Goal: Navigation & Orientation: Find specific page/section

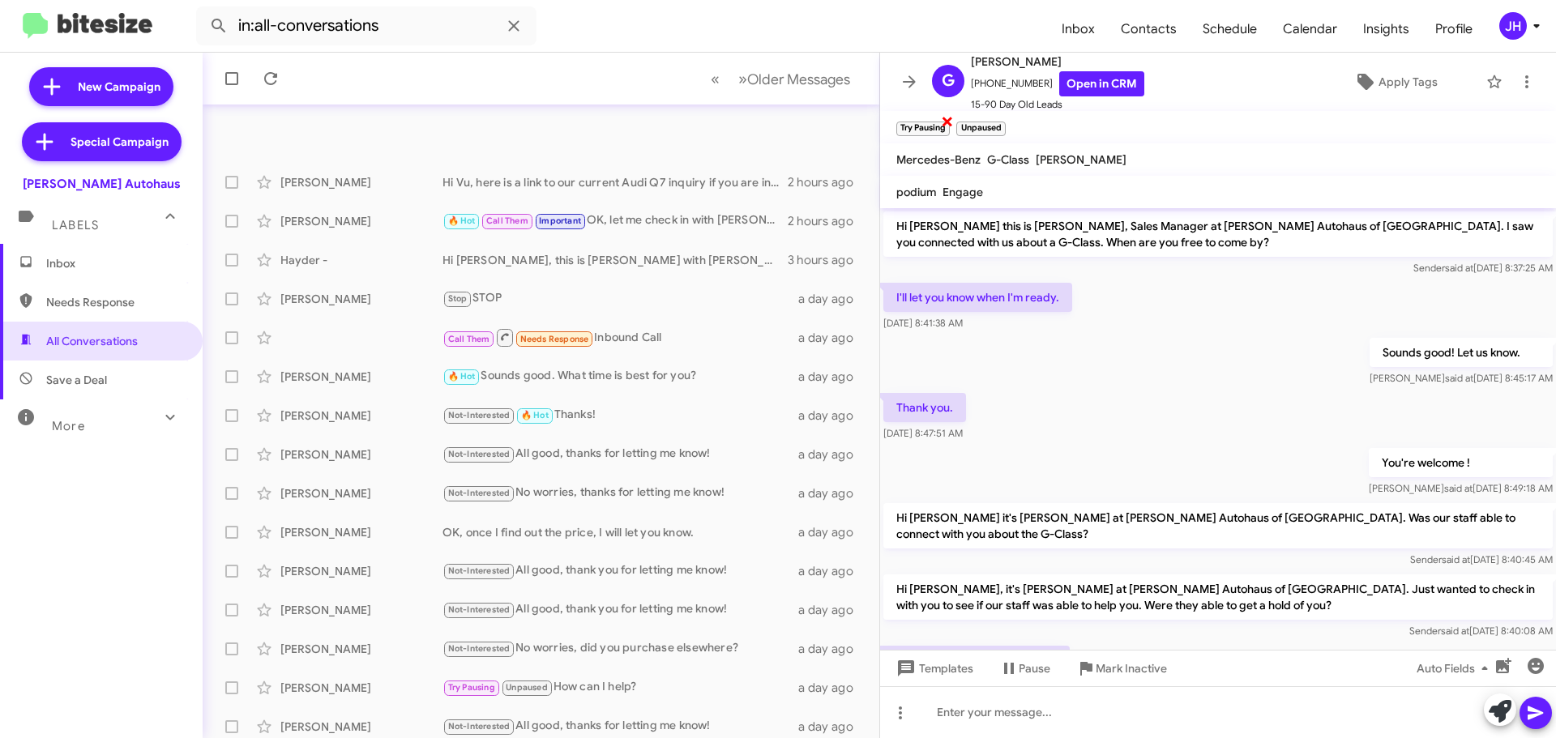
scroll to position [823, 0]
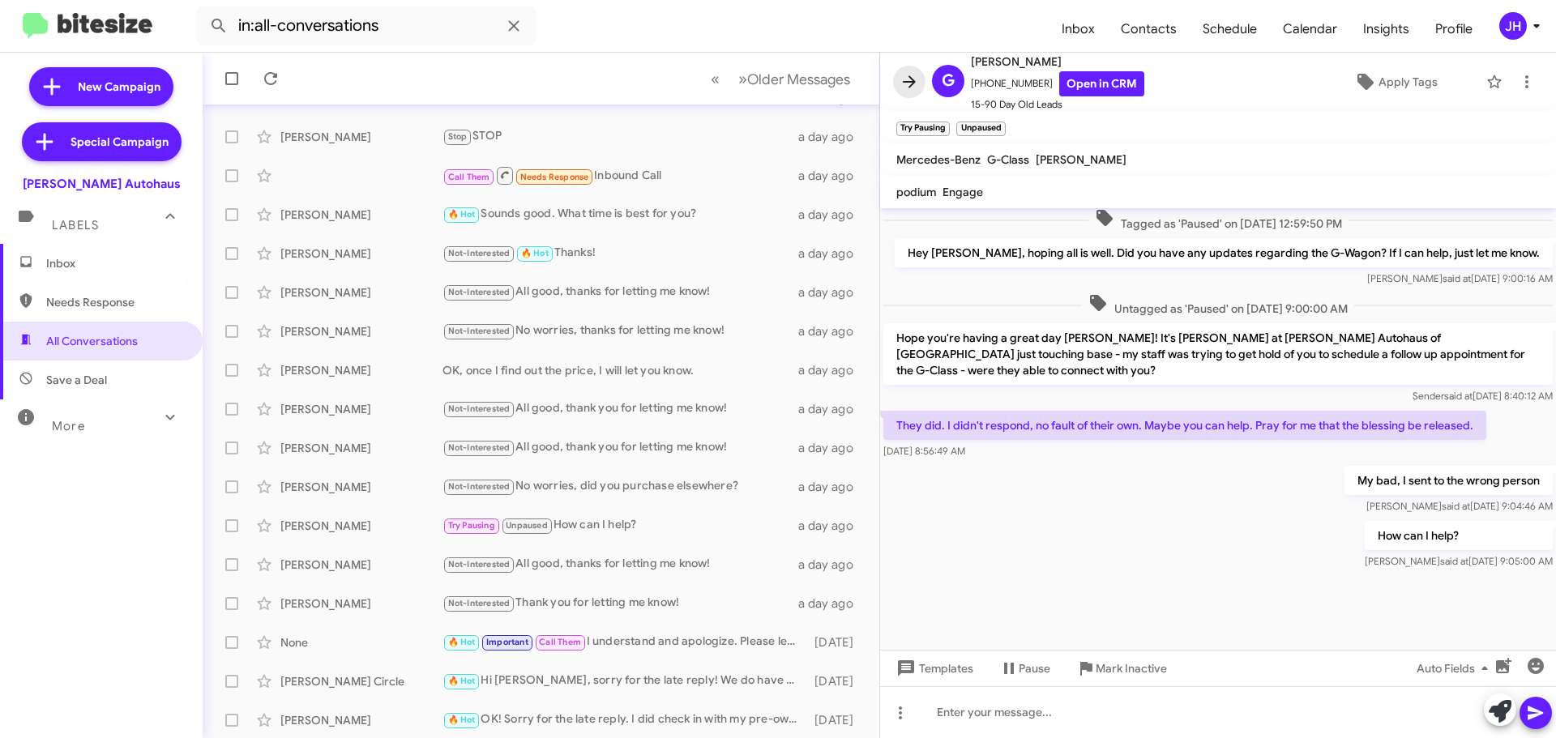
click at [909, 84] on icon at bounding box center [908, 81] width 19 height 19
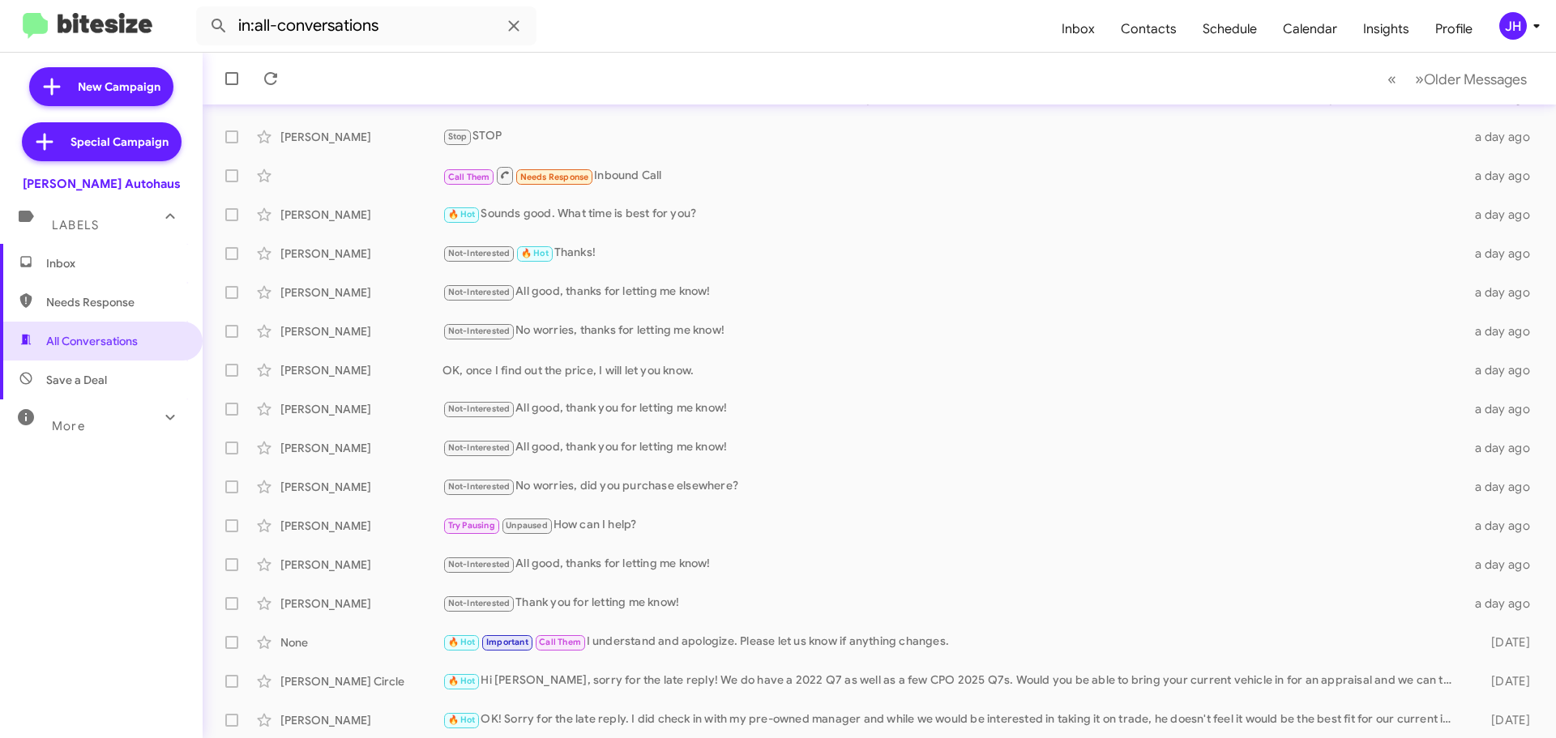
click at [1507, 30] on div "JH" at bounding box center [1513, 26] width 28 height 28
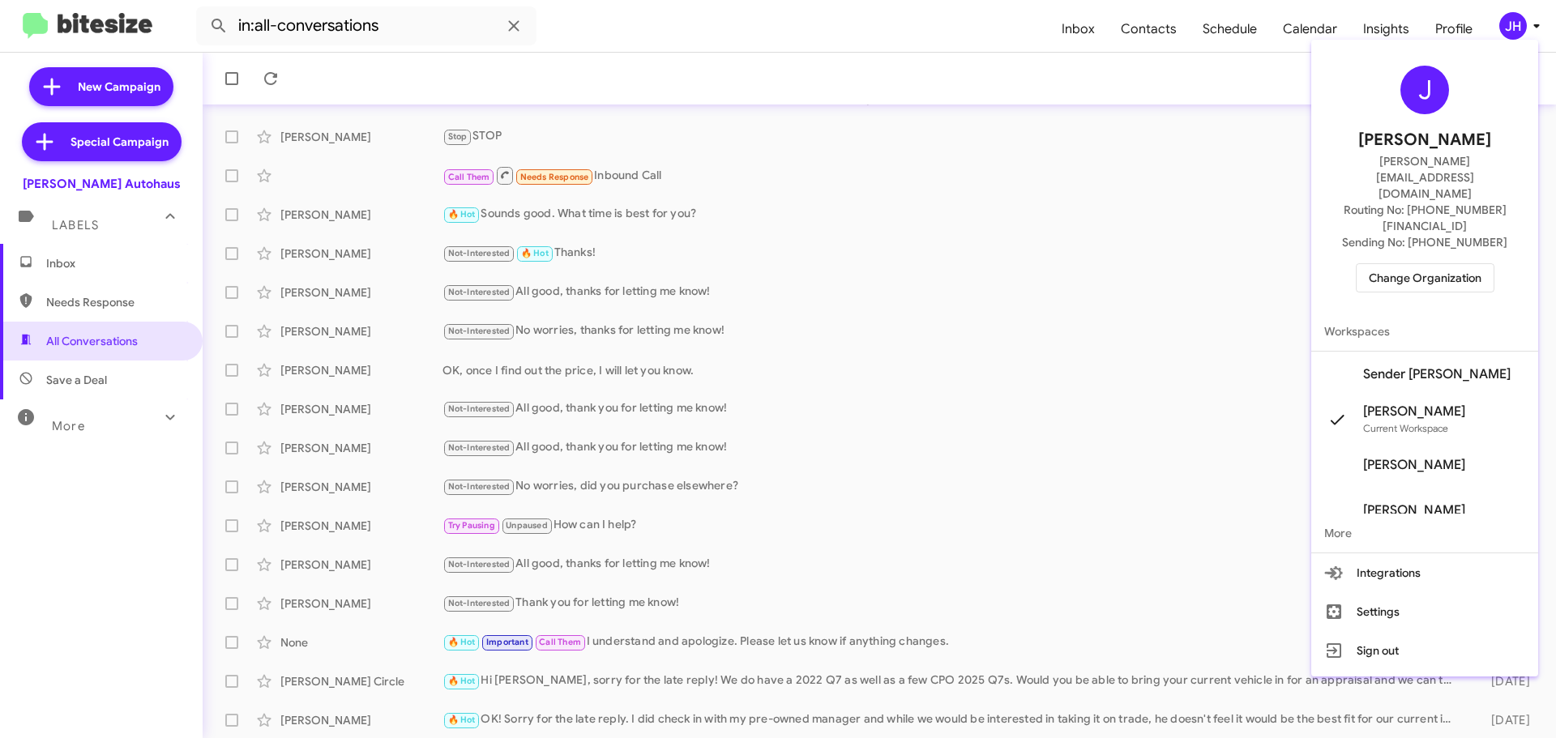
click at [1419, 264] on span "Change Organization" at bounding box center [1425, 278] width 113 height 28
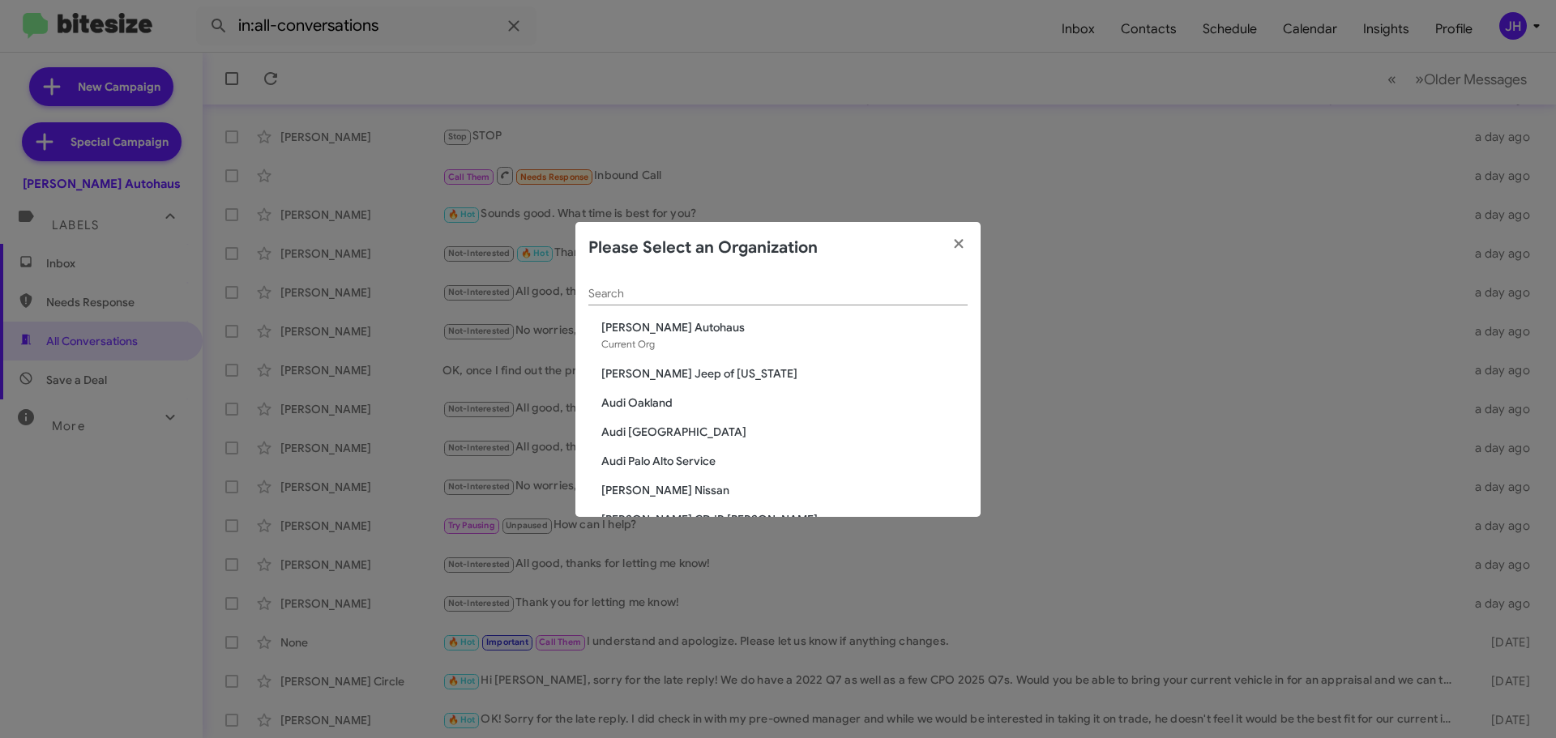
click at [655, 285] on div "Search" at bounding box center [777, 290] width 379 height 32
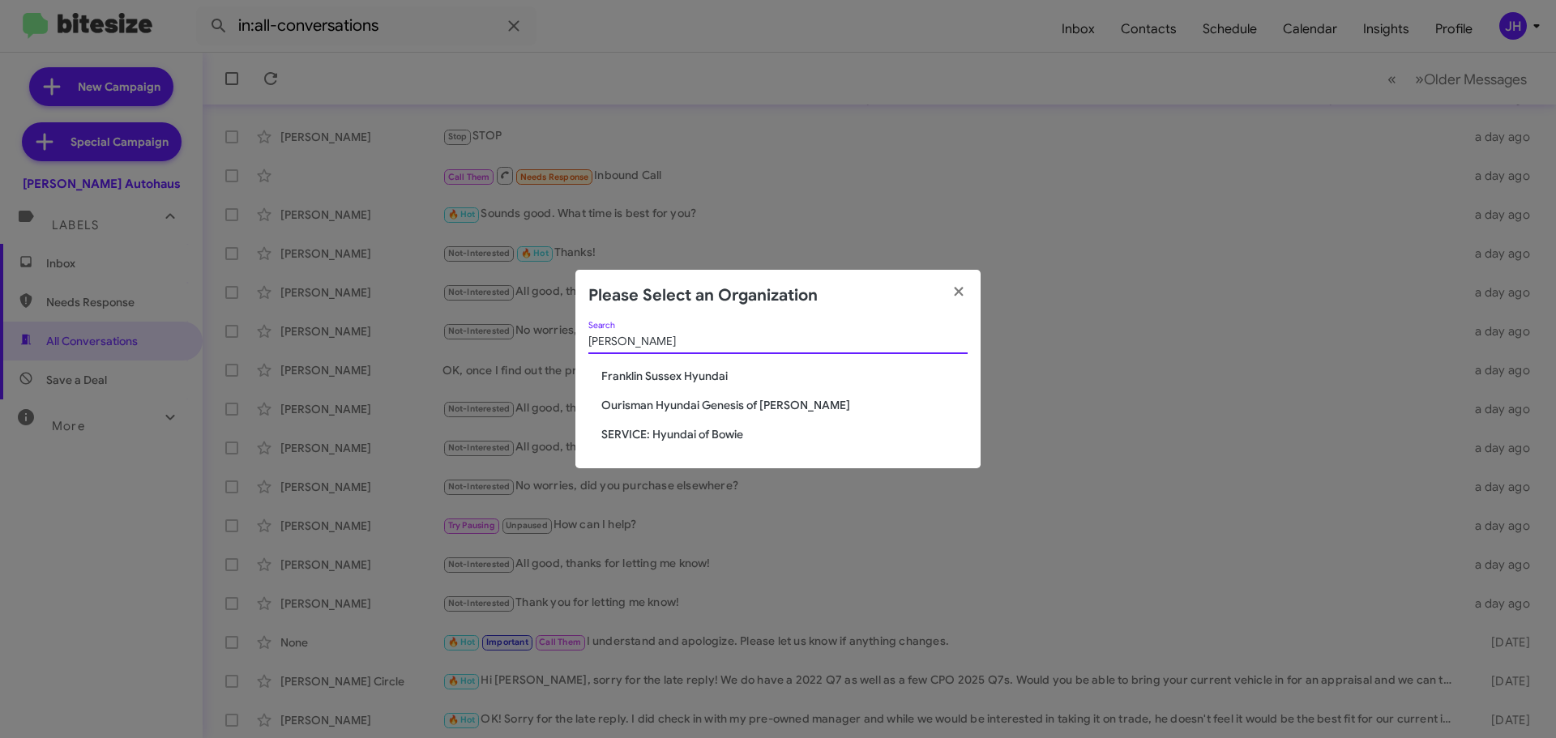
type input "hyun"
click at [651, 408] on span "Ourisman Hyundai Genesis of Bowie" at bounding box center [784, 405] width 366 height 16
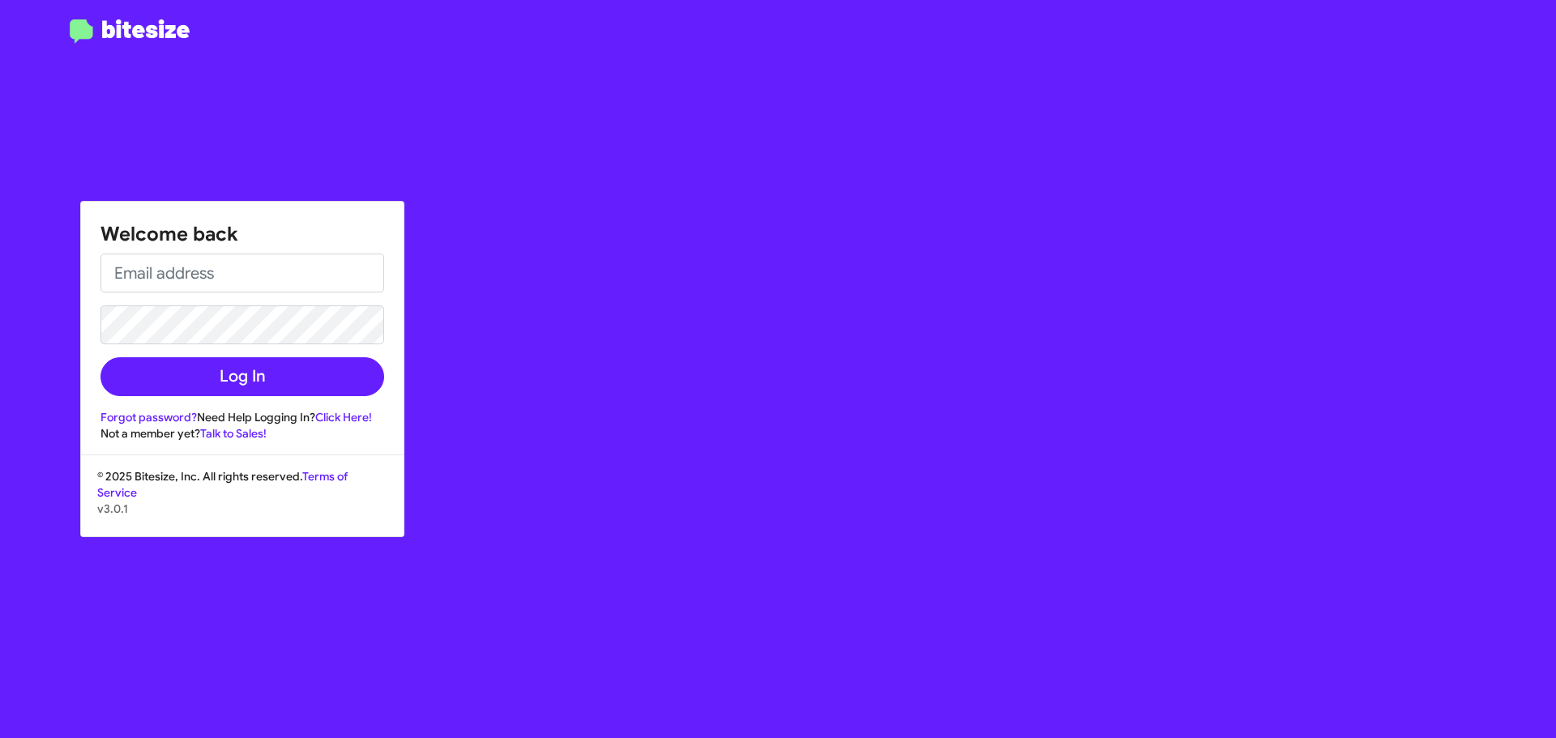
type input "jacob@bitesize.co"
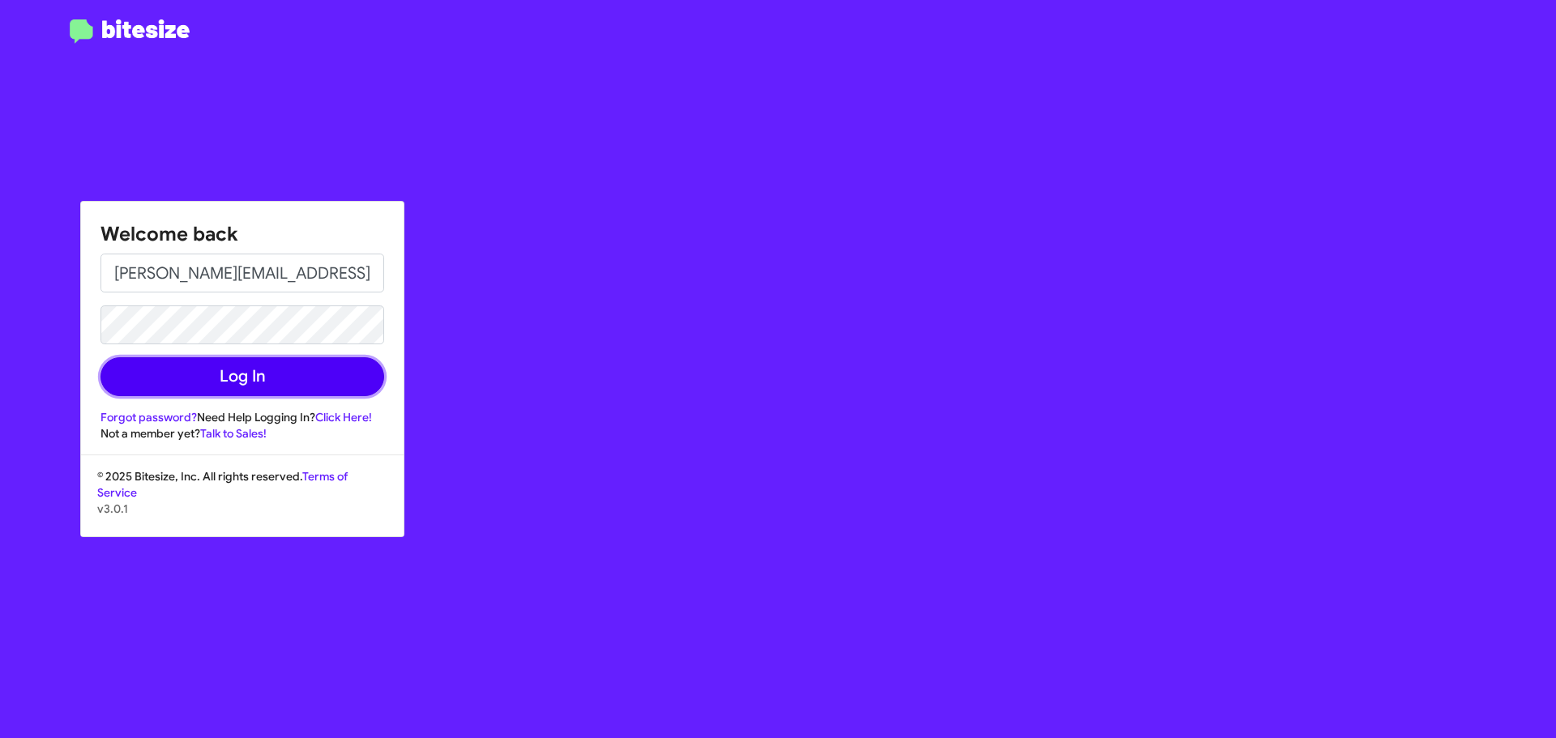
click at [254, 379] on button "Log In" at bounding box center [242, 376] width 284 height 39
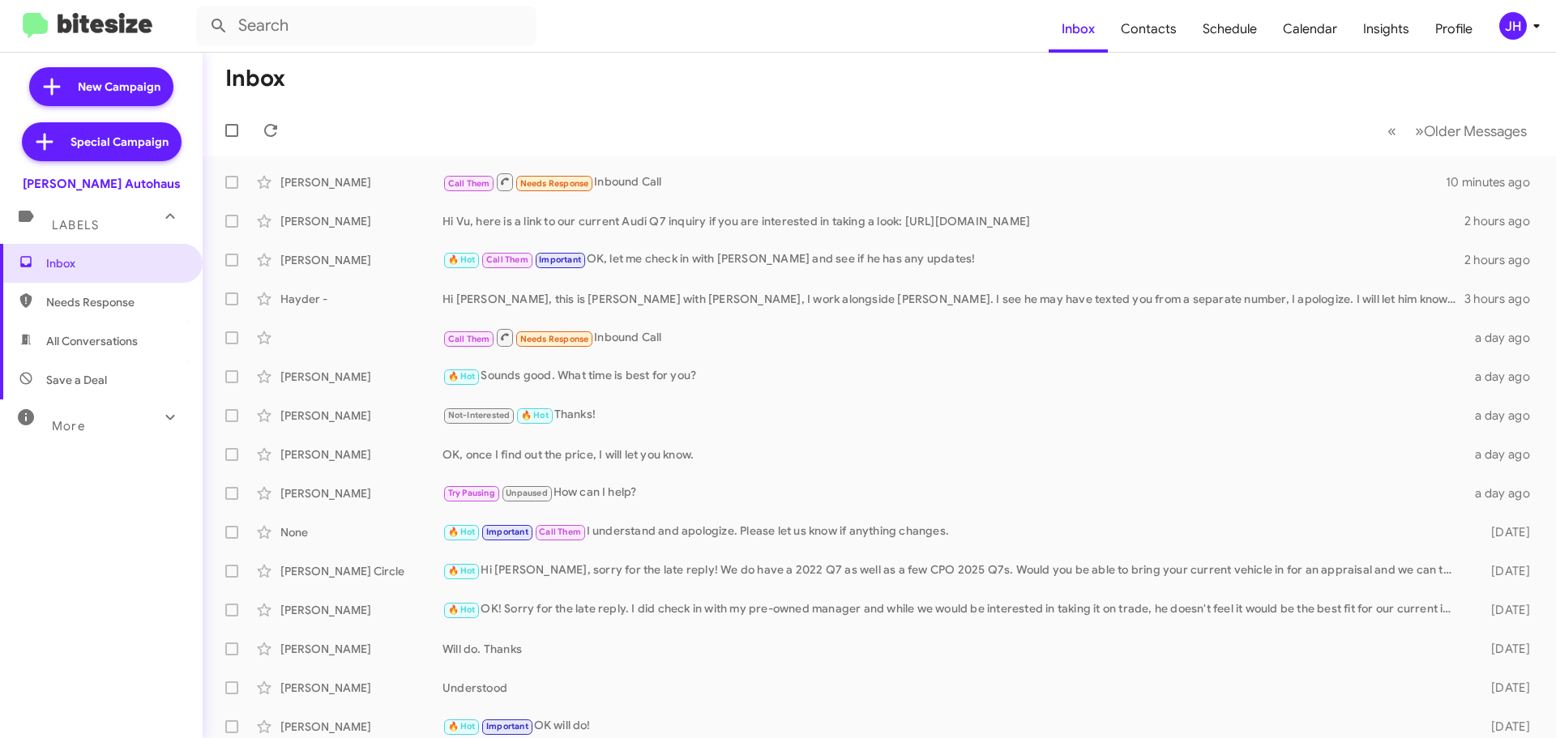
click at [1515, 29] on div "JH" at bounding box center [1513, 26] width 28 height 28
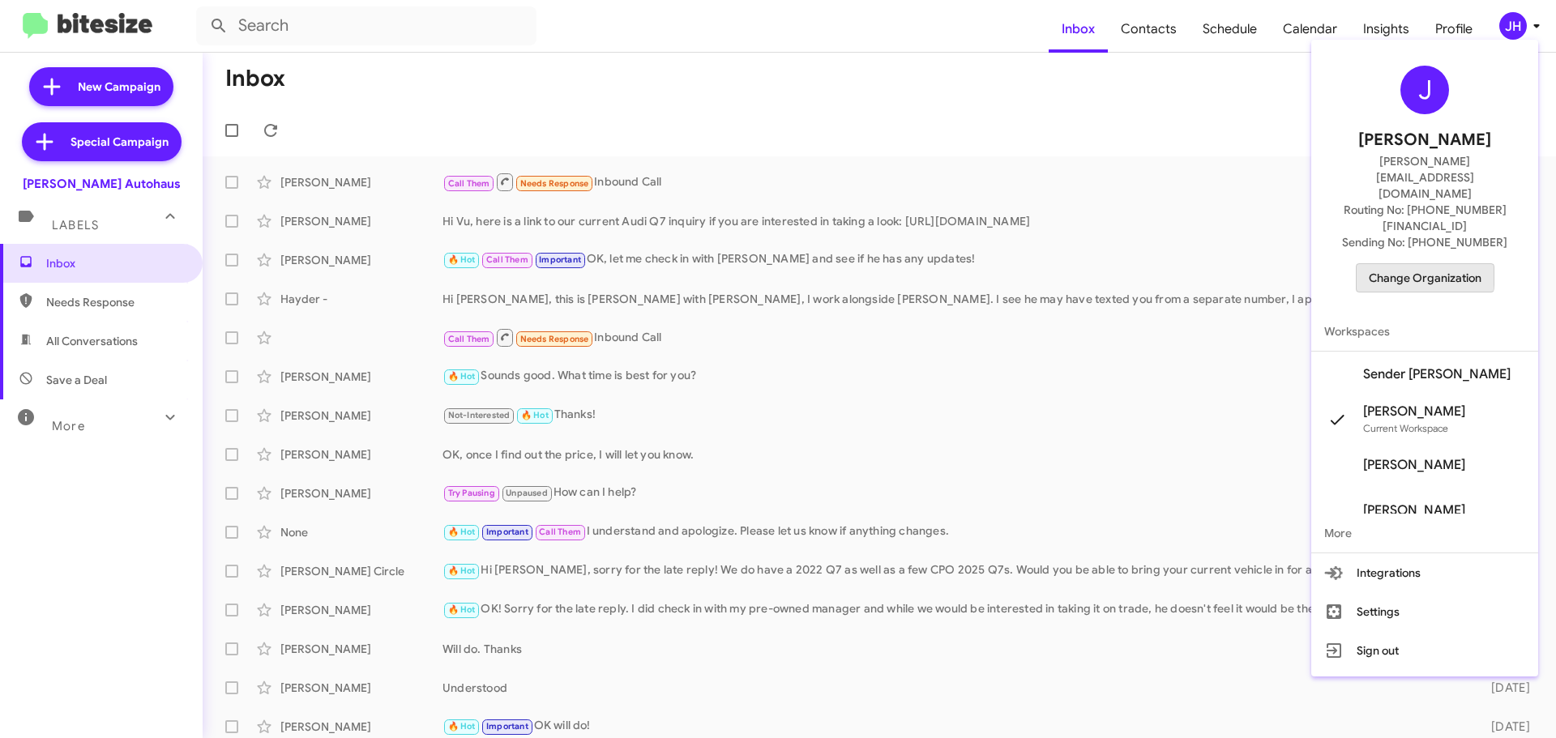
click at [1436, 264] on span "Change Organization" at bounding box center [1425, 278] width 113 height 28
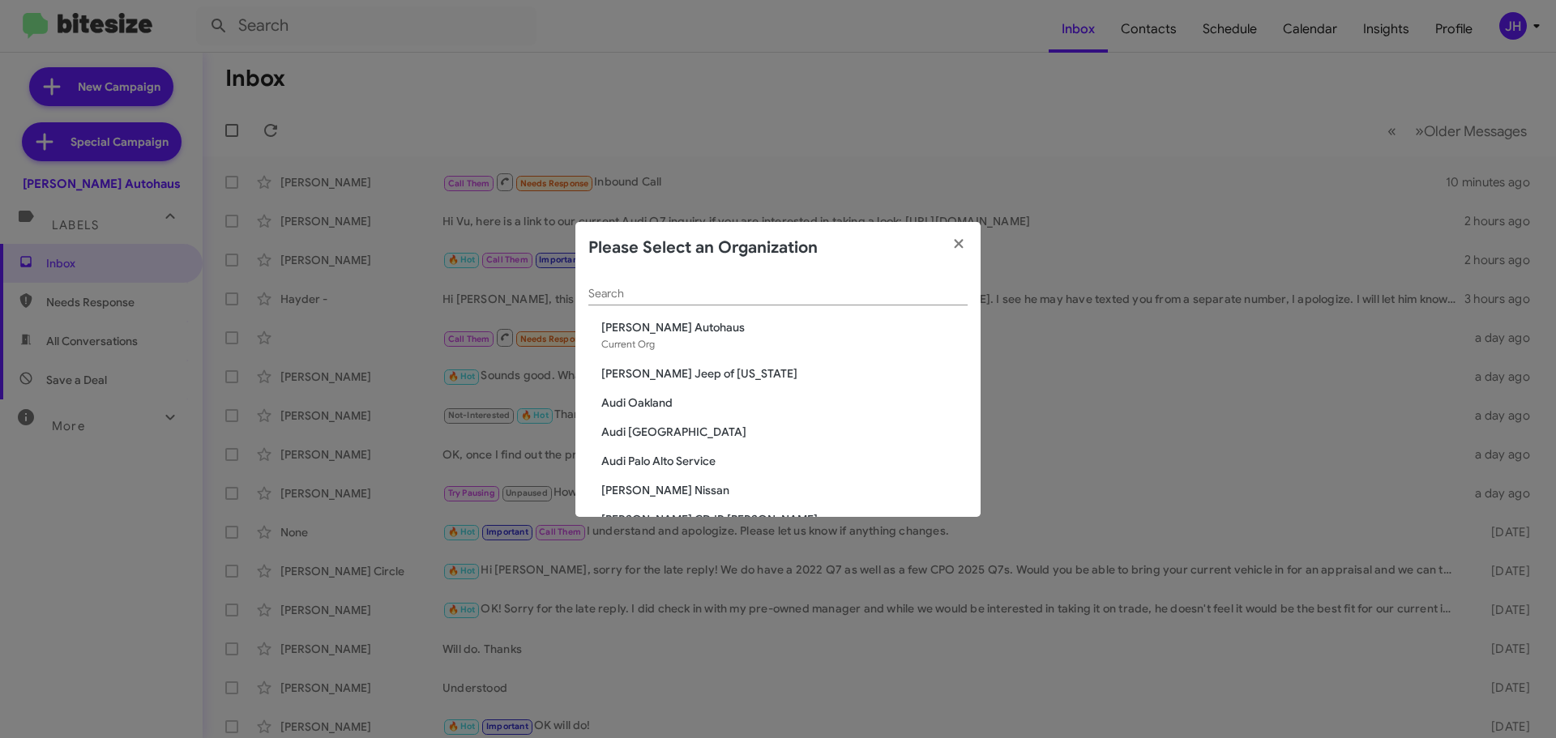
click at [653, 303] on div "Search" at bounding box center [777, 290] width 379 height 32
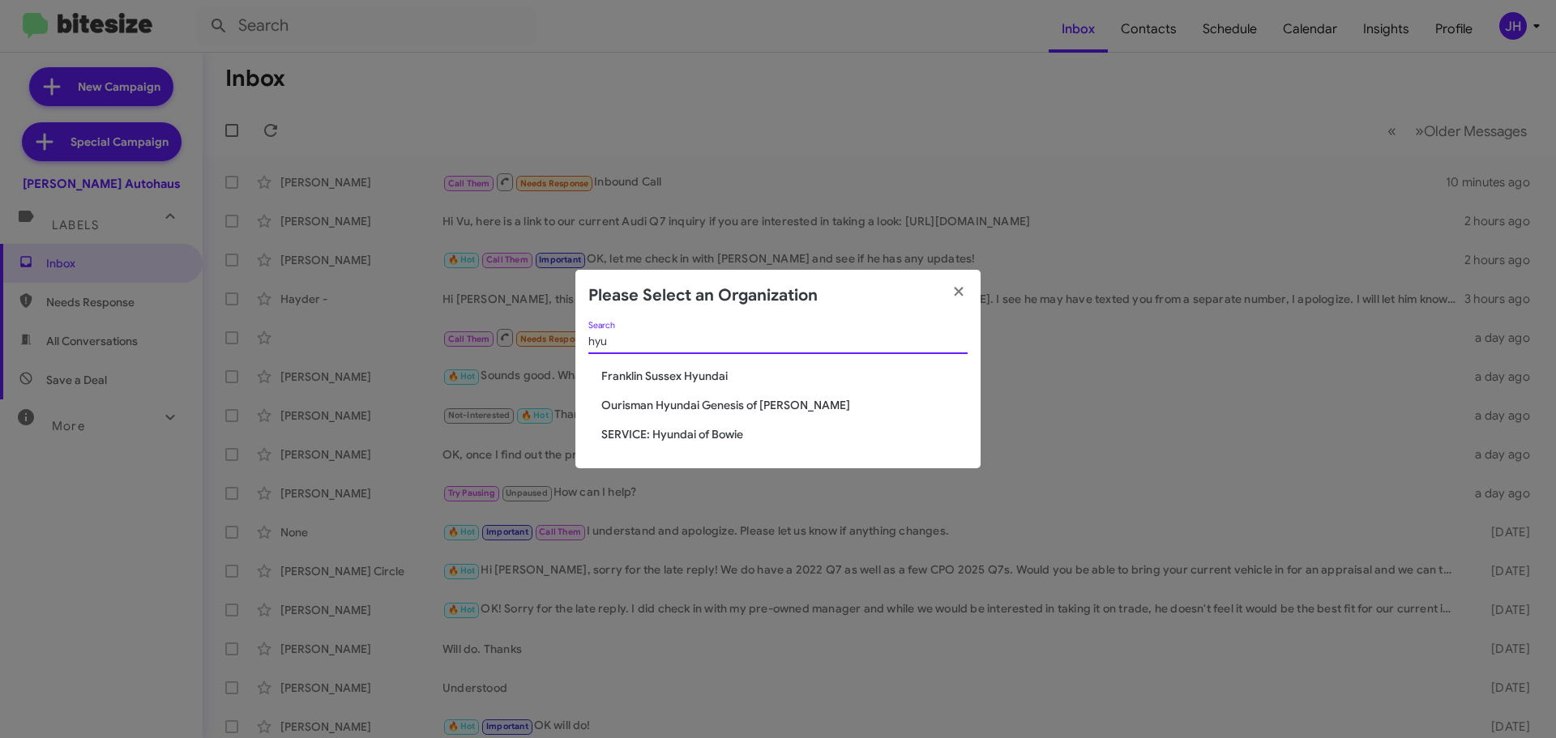
type input "hyu"
click at [683, 410] on span "Ourisman Hyundai Genesis of Bowie" at bounding box center [784, 405] width 366 height 16
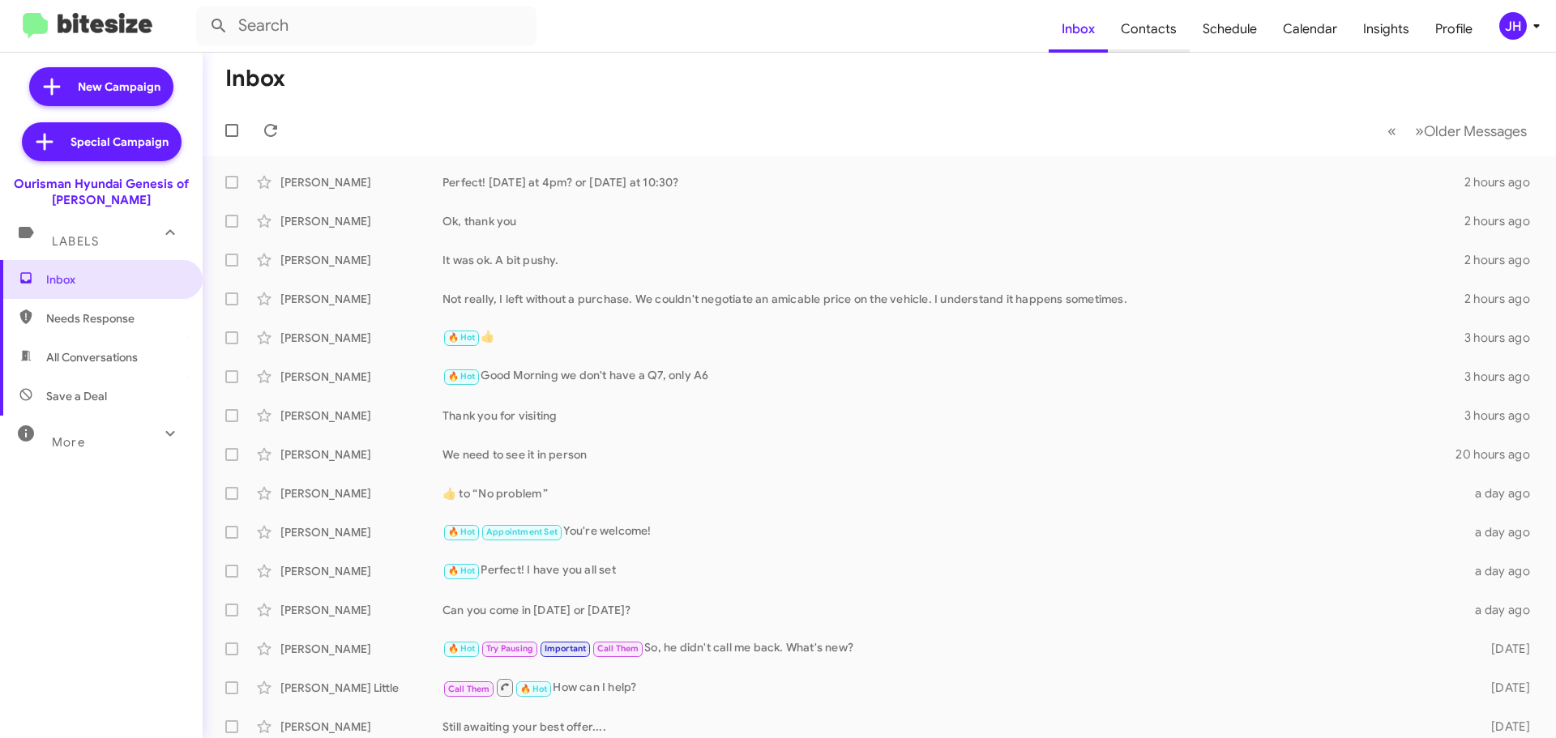
click at [1147, 43] on span "Contacts" at bounding box center [1149, 29] width 82 height 47
type input "in:groups"
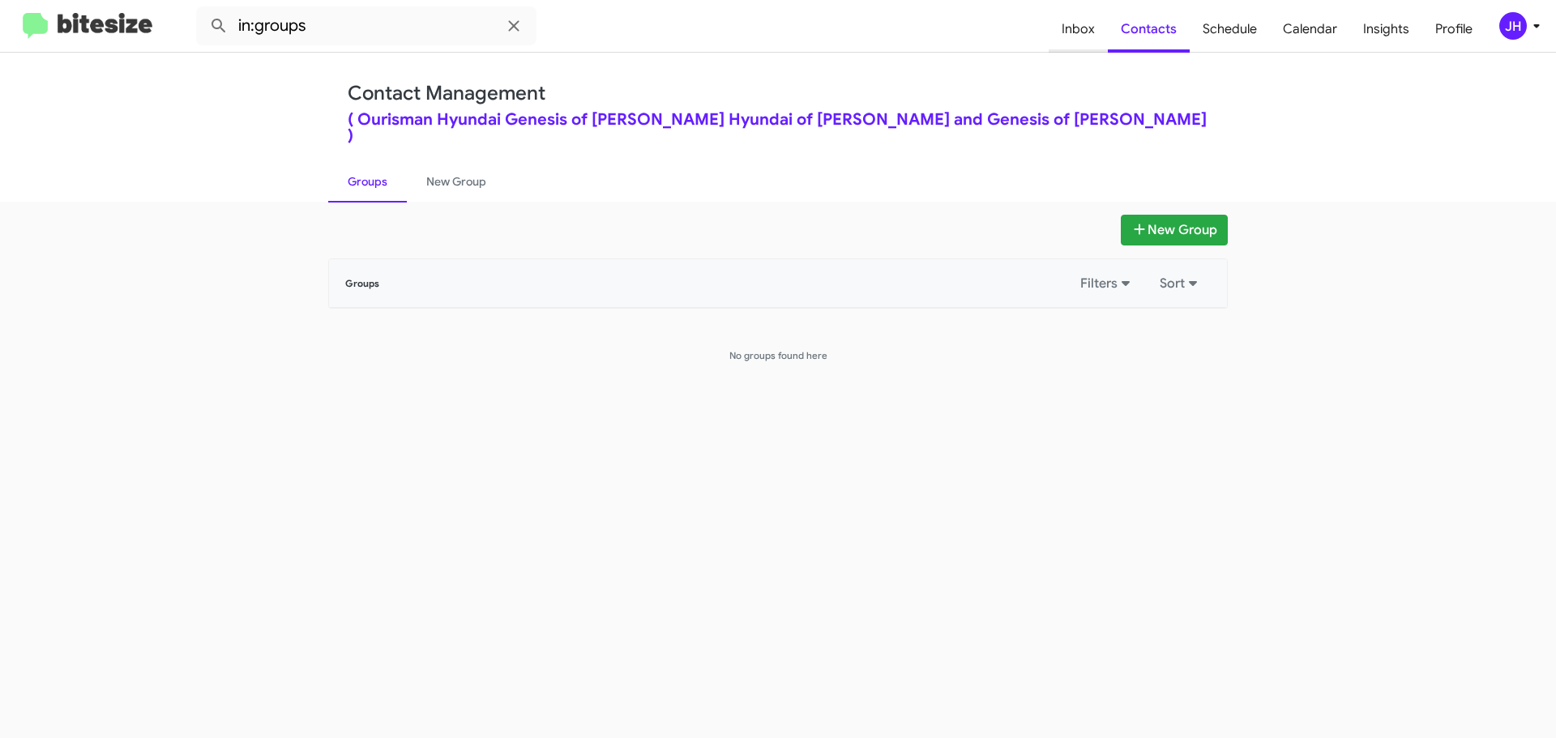
click at [1096, 33] on span "Inbox" at bounding box center [1078, 29] width 59 height 47
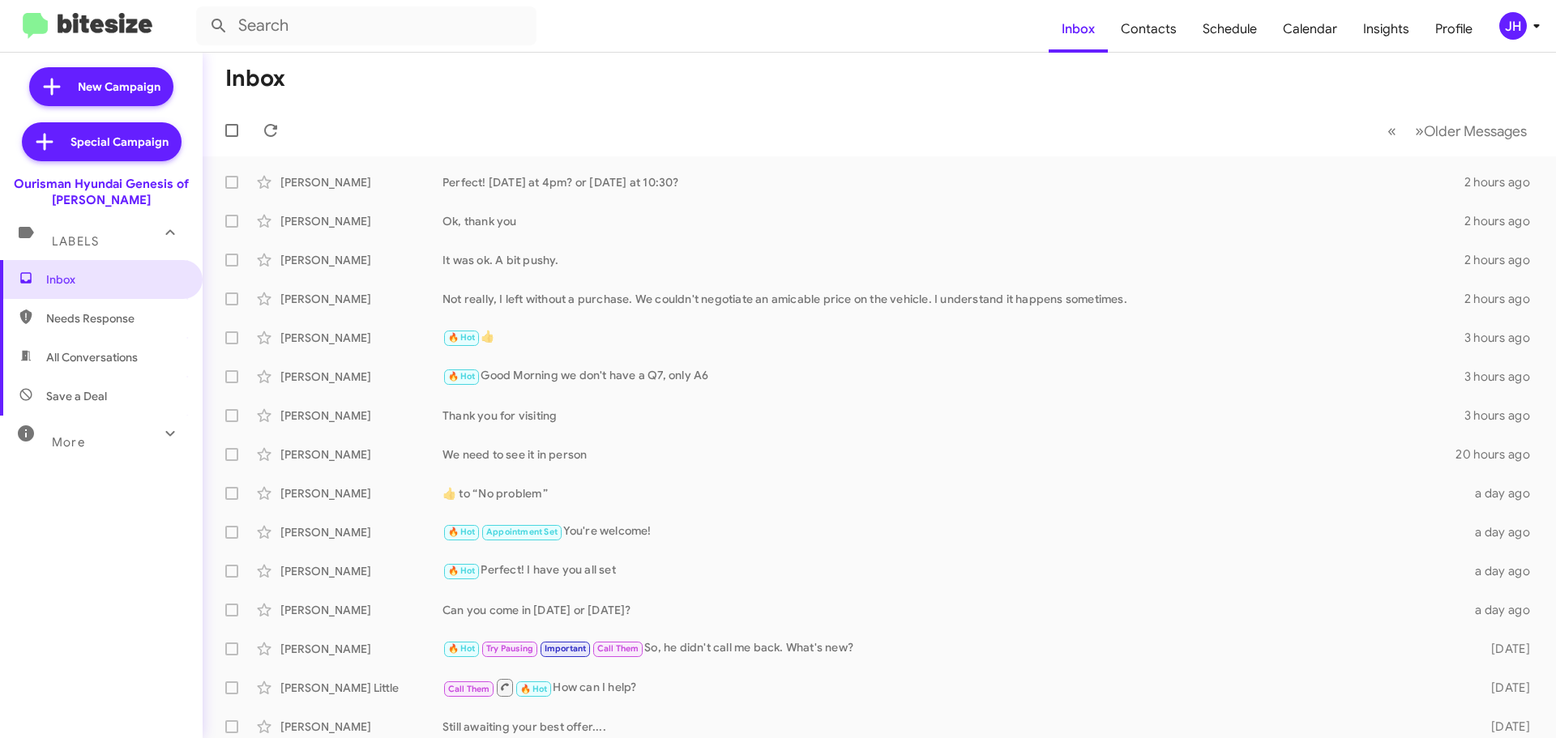
click at [1508, 33] on div "JH" at bounding box center [1513, 26] width 28 height 28
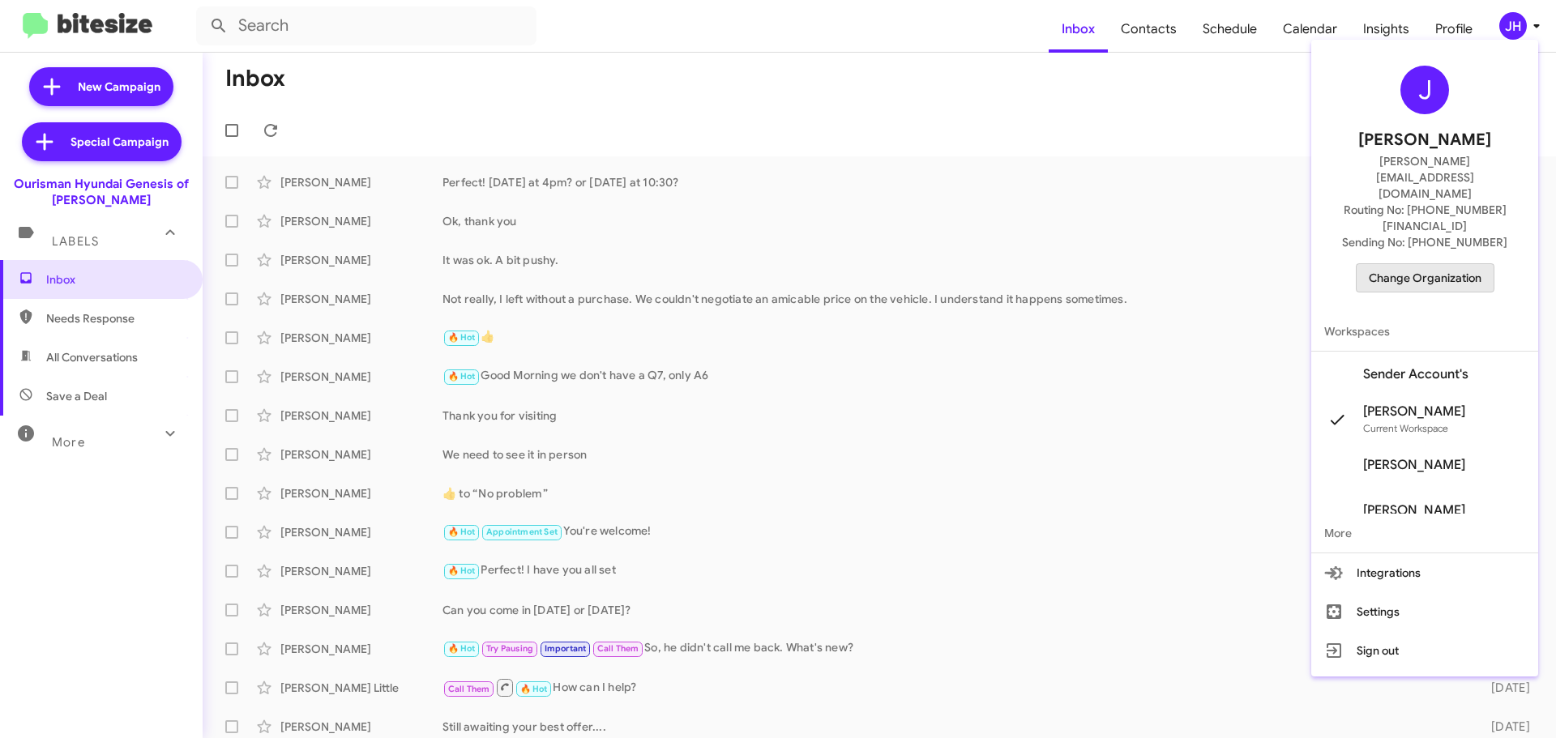
click at [1453, 264] on span "Change Organization" at bounding box center [1425, 278] width 113 height 28
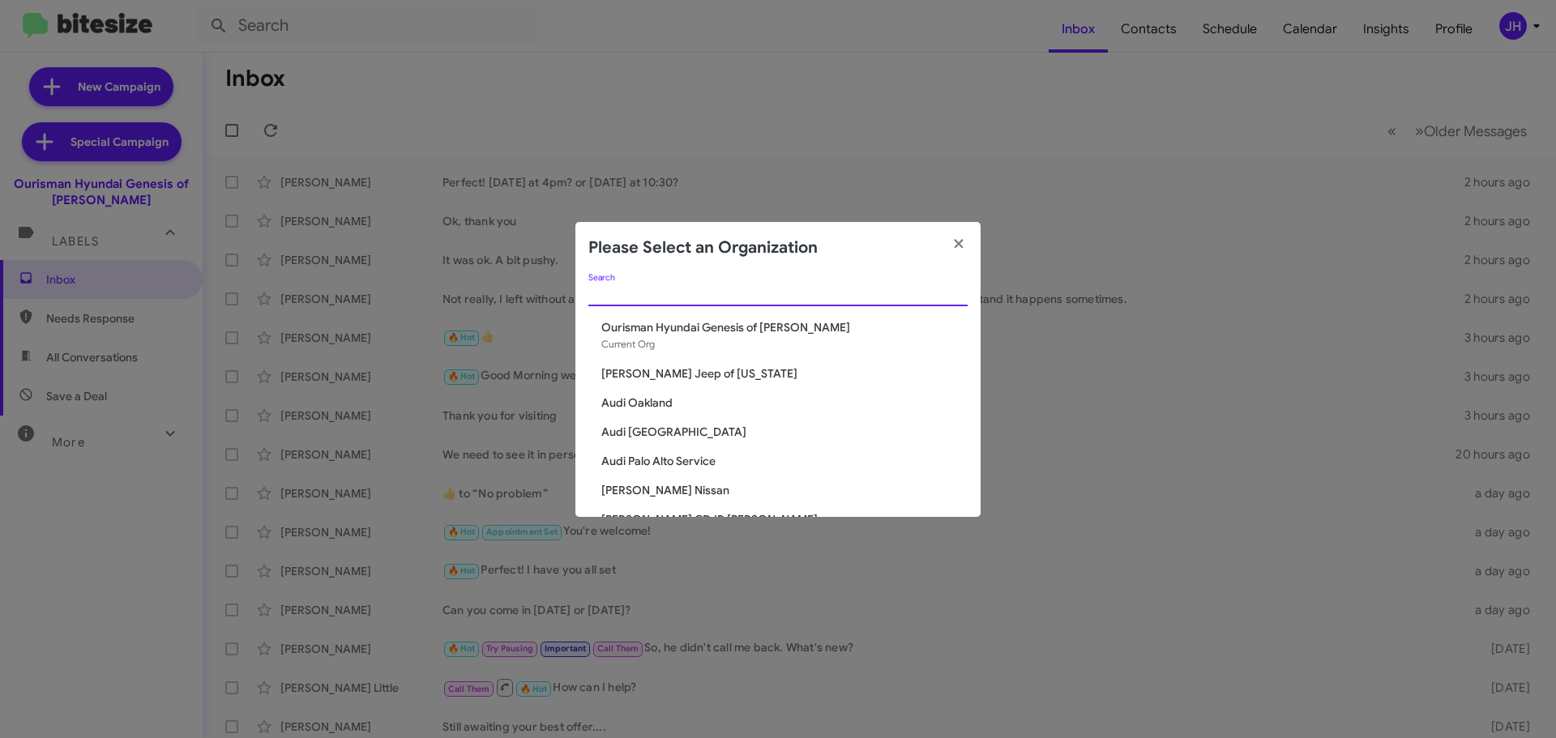
click at [654, 299] on input "Search" at bounding box center [777, 294] width 379 height 13
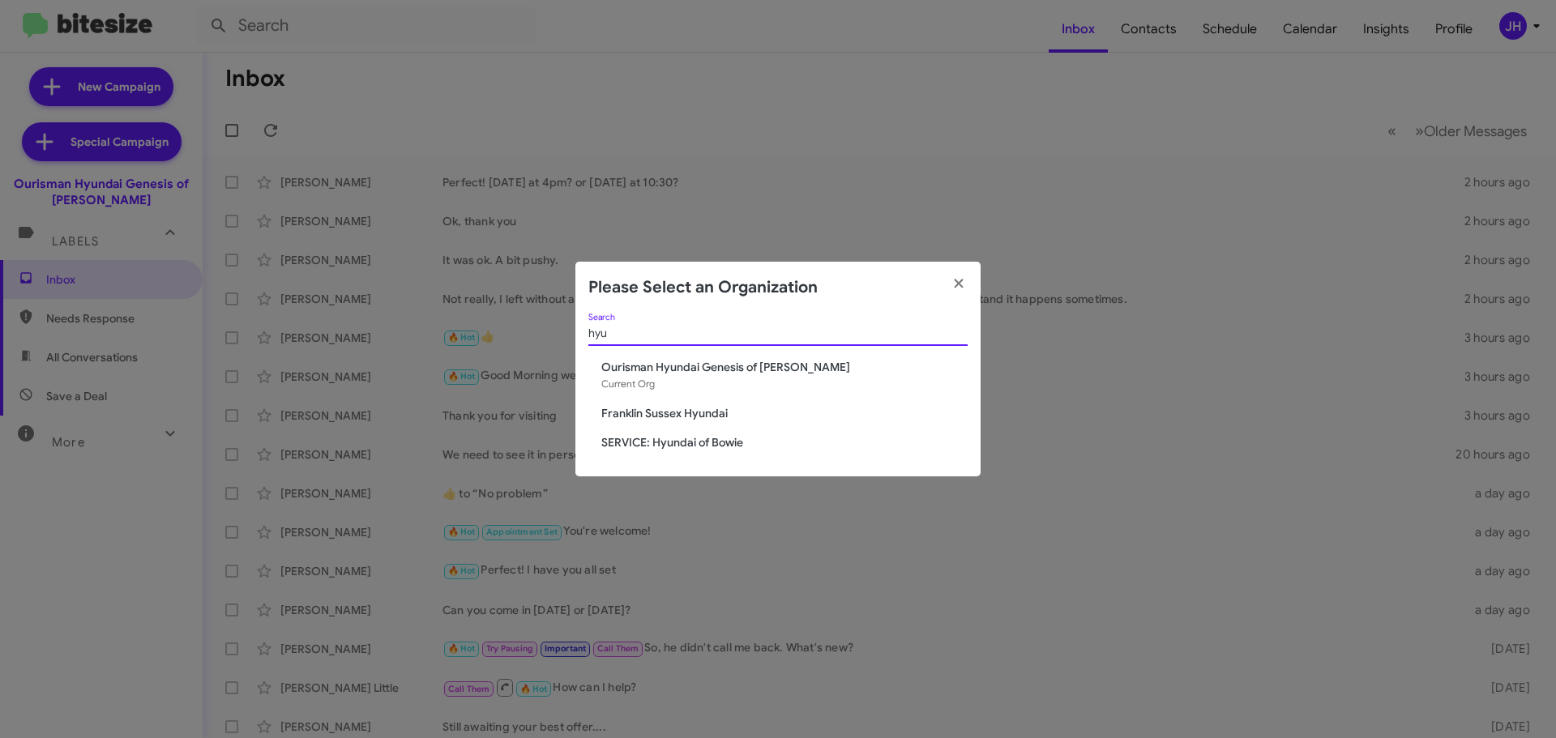
type input "hyu"
click at [678, 438] on span "SERVICE: Hyundai of Bowie" at bounding box center [784, 442] width 366 height 16
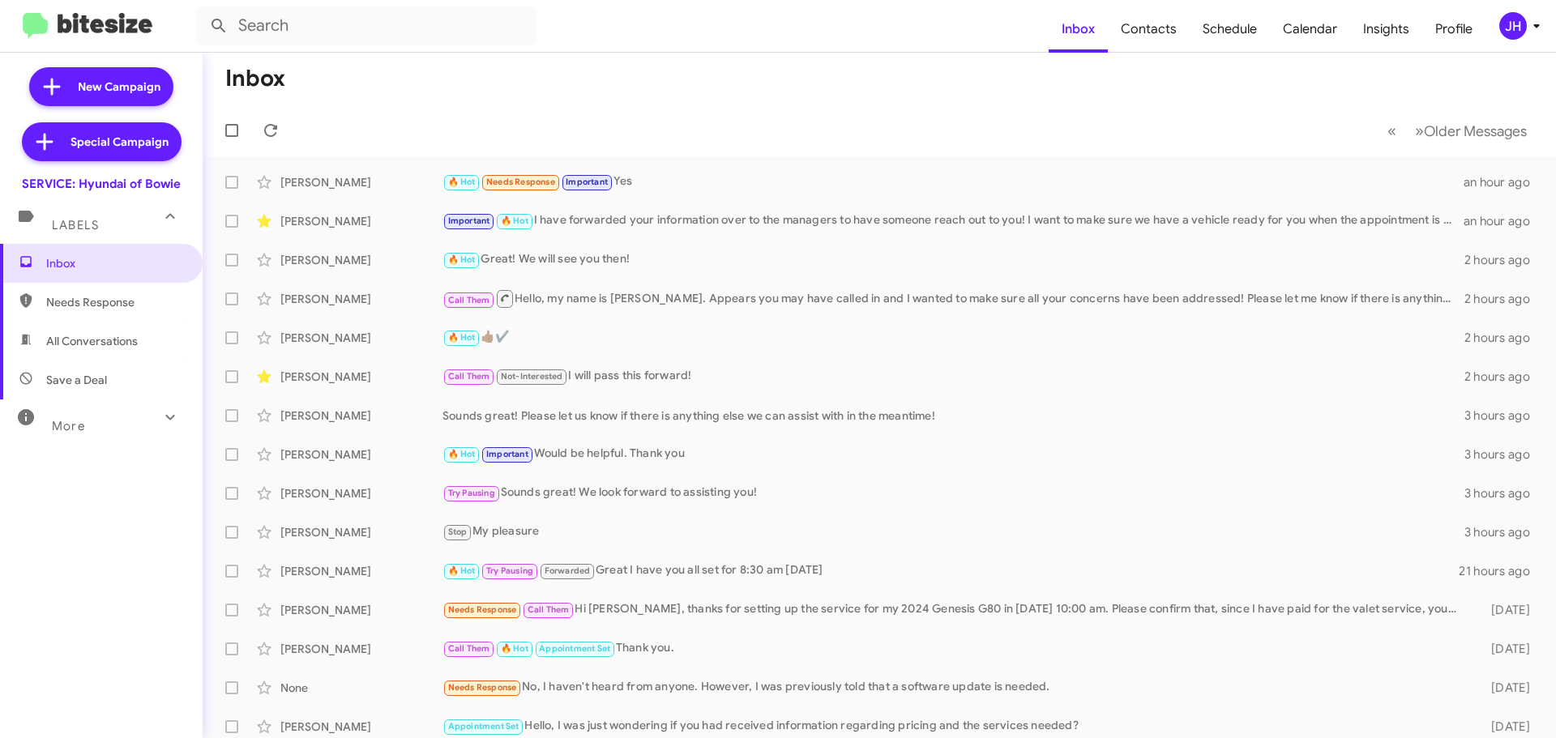
click at [136, 433] on div "More" at bounding box center [85, 419] width 144 height 30
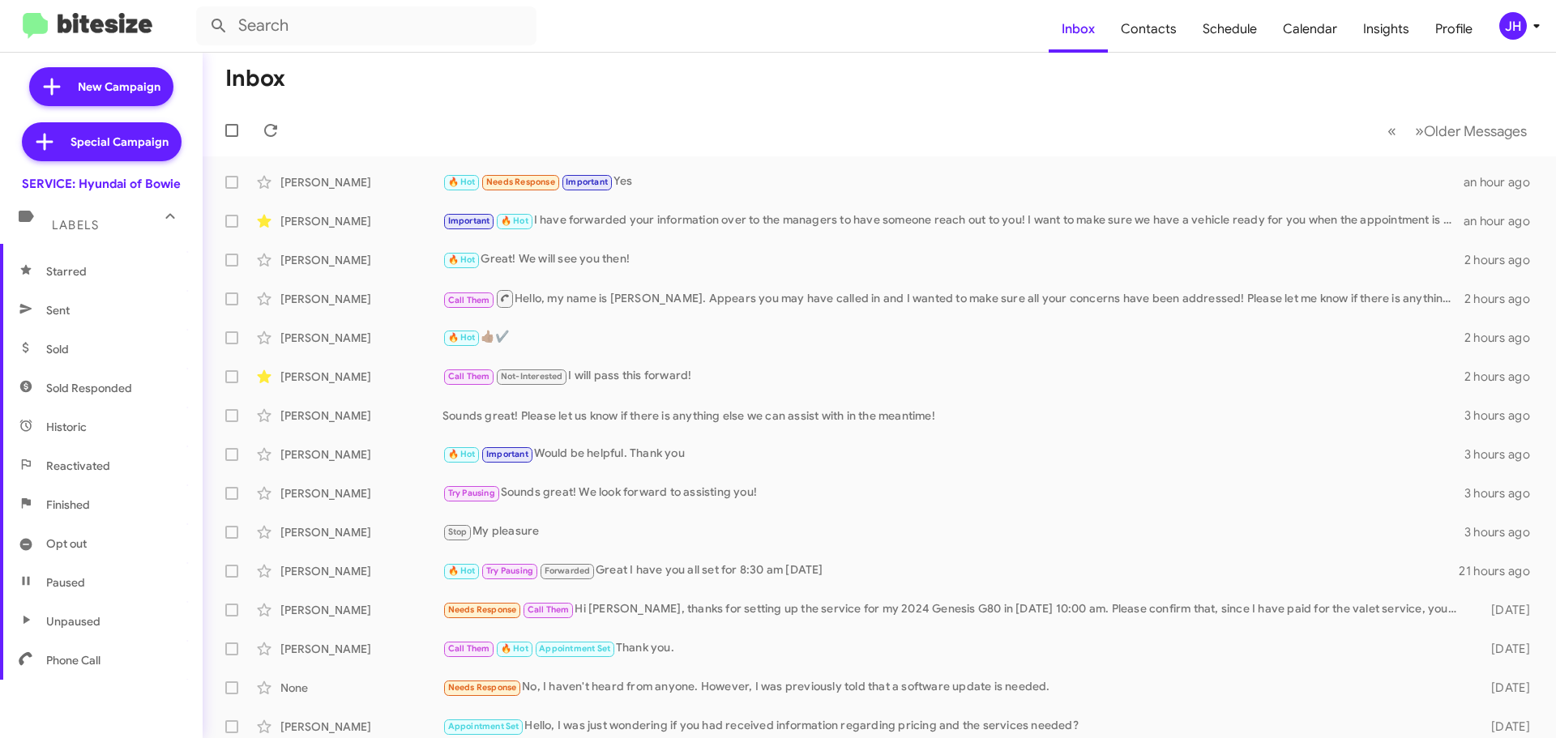
scroll to position [322, 0]
click at [113, 490] on span "Finished" at bounding box center [101, 499] width 203 height 39
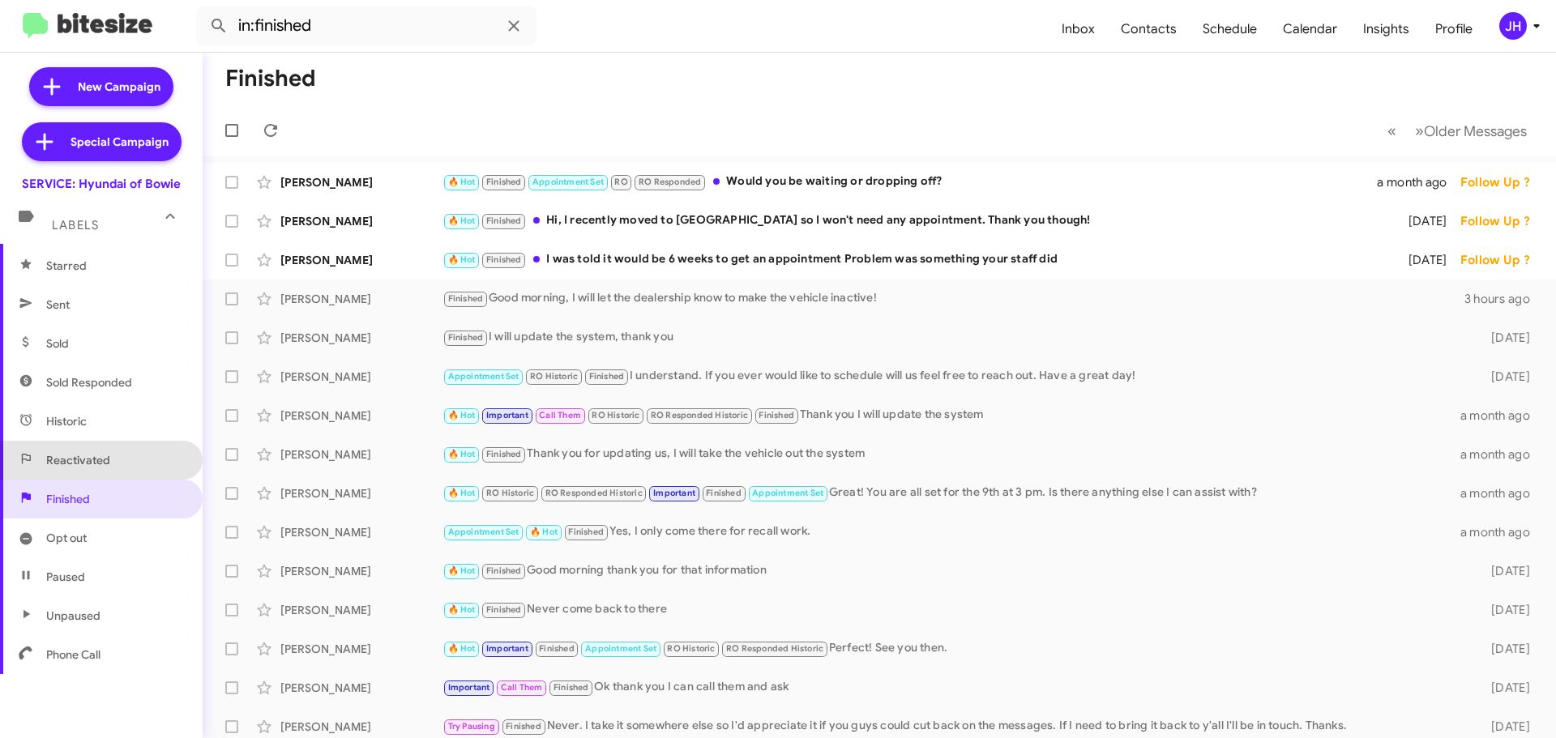
click at [109, 473] on span "Reactivated" at bounding box center [101, 460] width 203 height 39
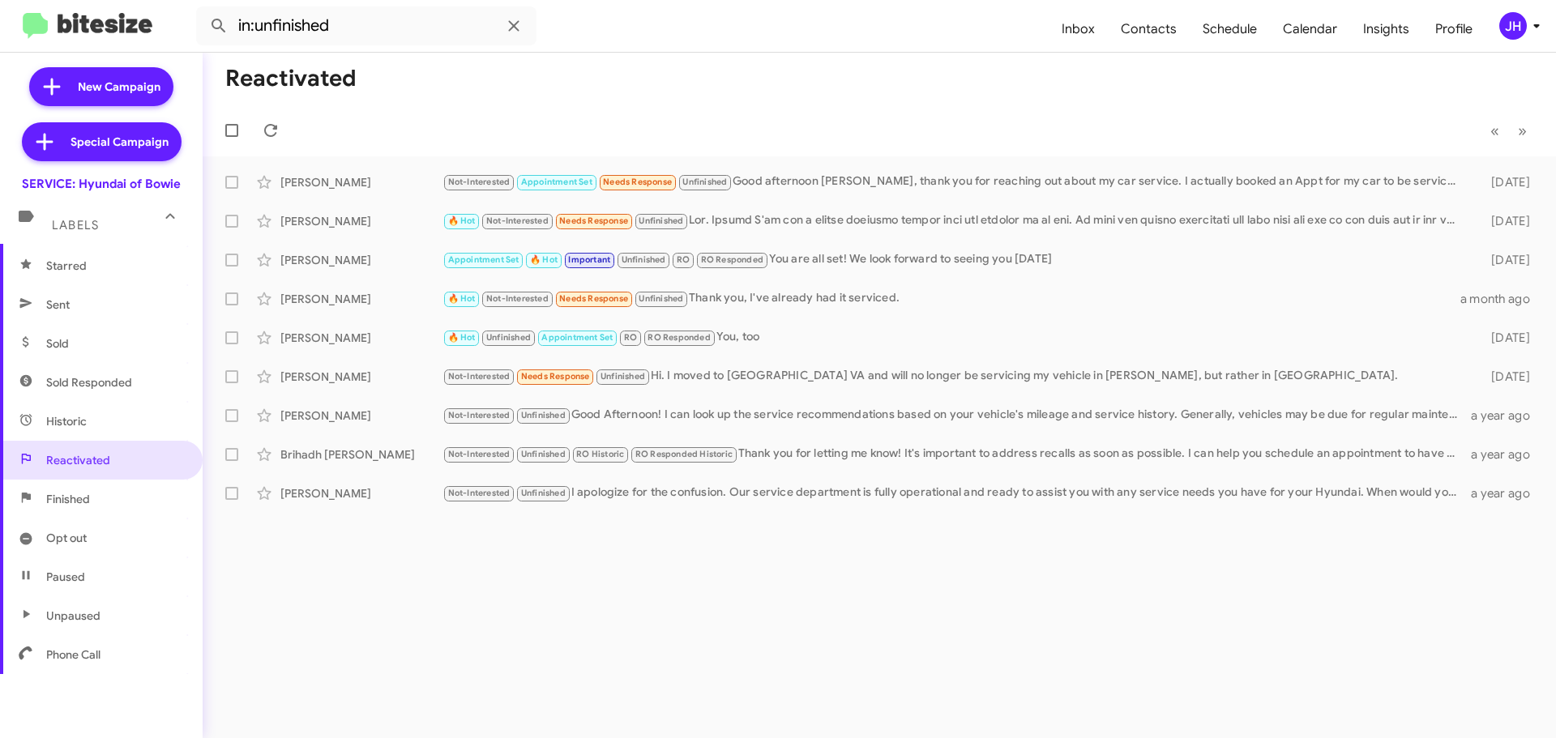
click at [108, 438] on span "Historic" at bounding box center [101, 421] width 203 height 39
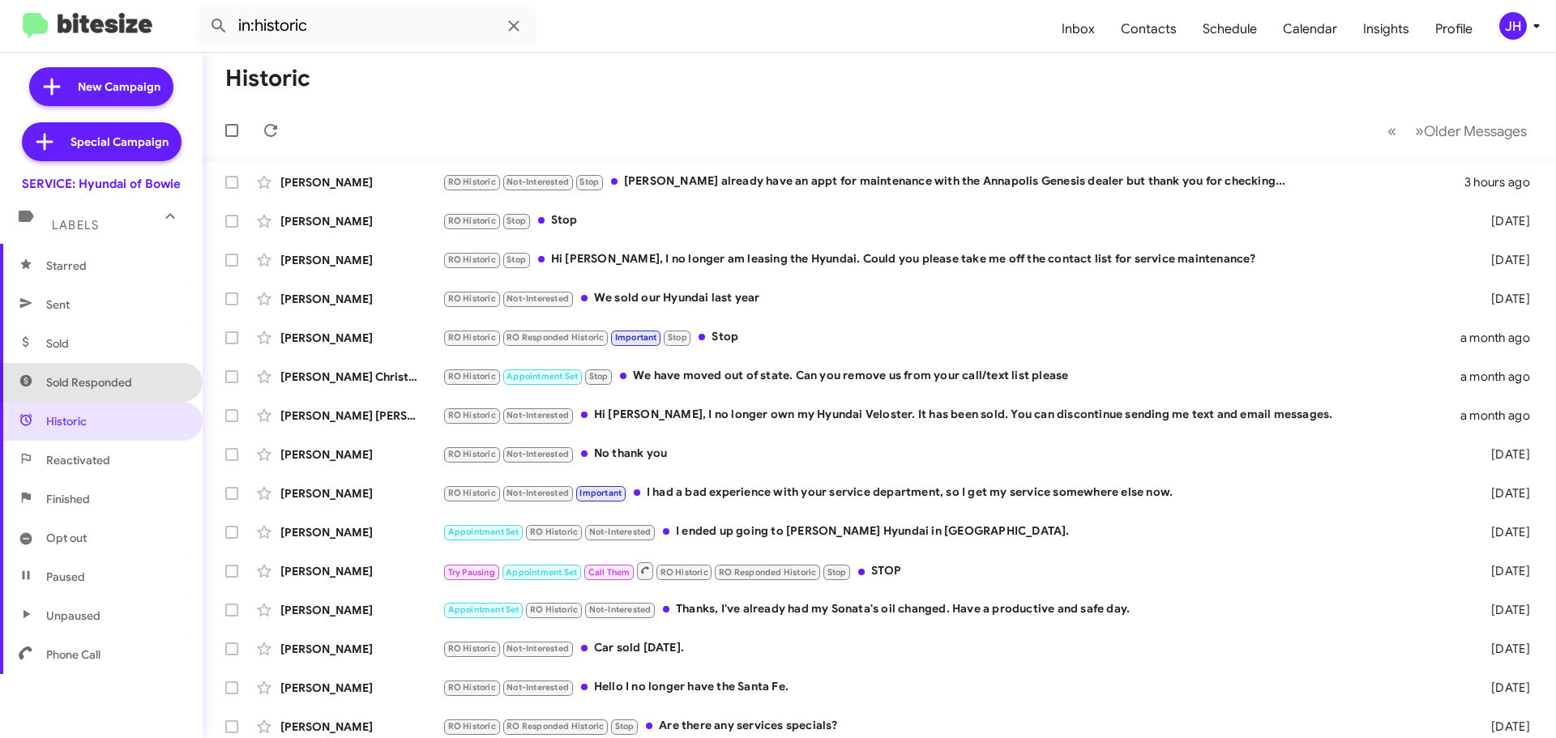
click at [111, 388] on span "Sold Responded" at bounding box center [89, 382] width 86 height 16
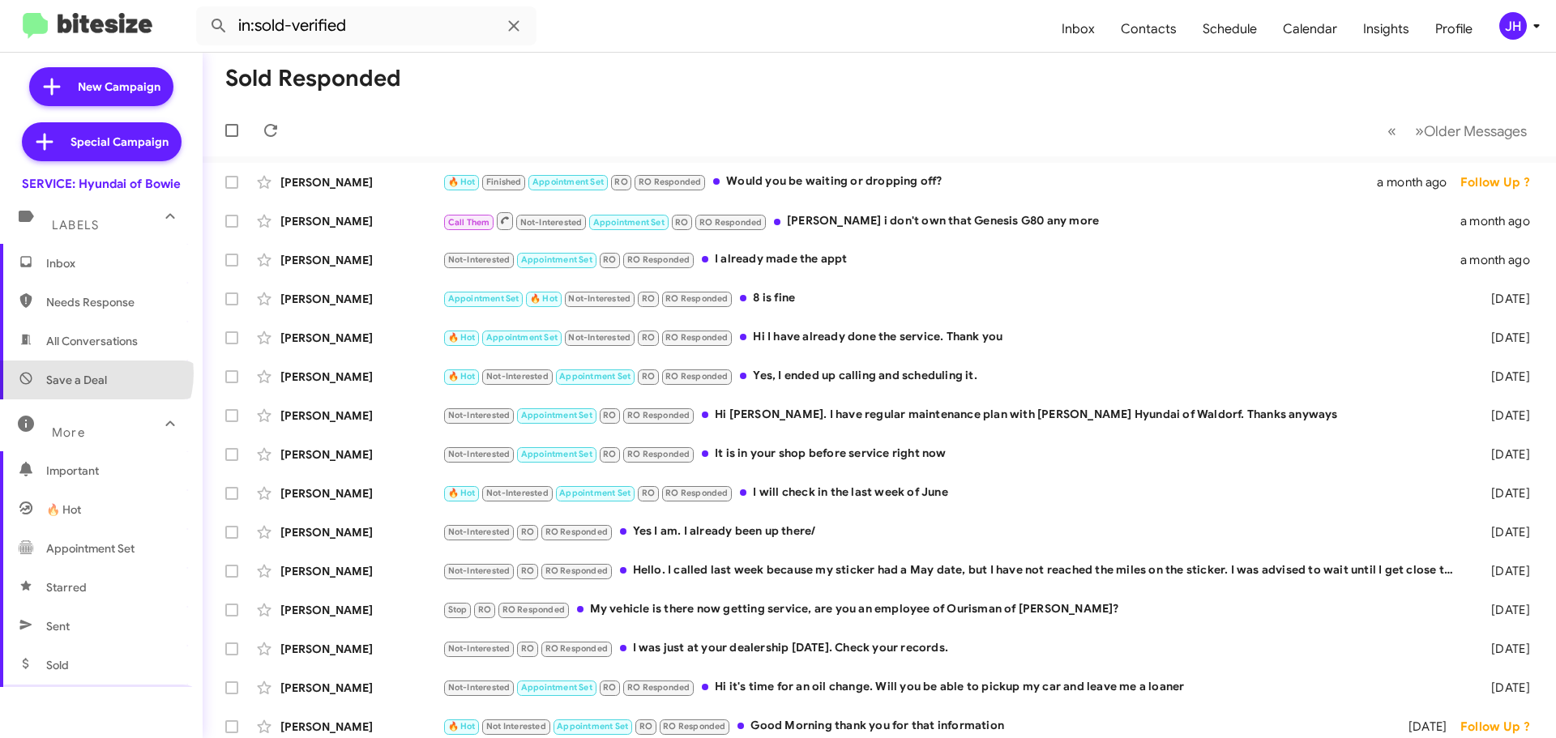
click at [92, 374] on span "Save a Deal" at bounding box center [76, 380] width 61 height 16
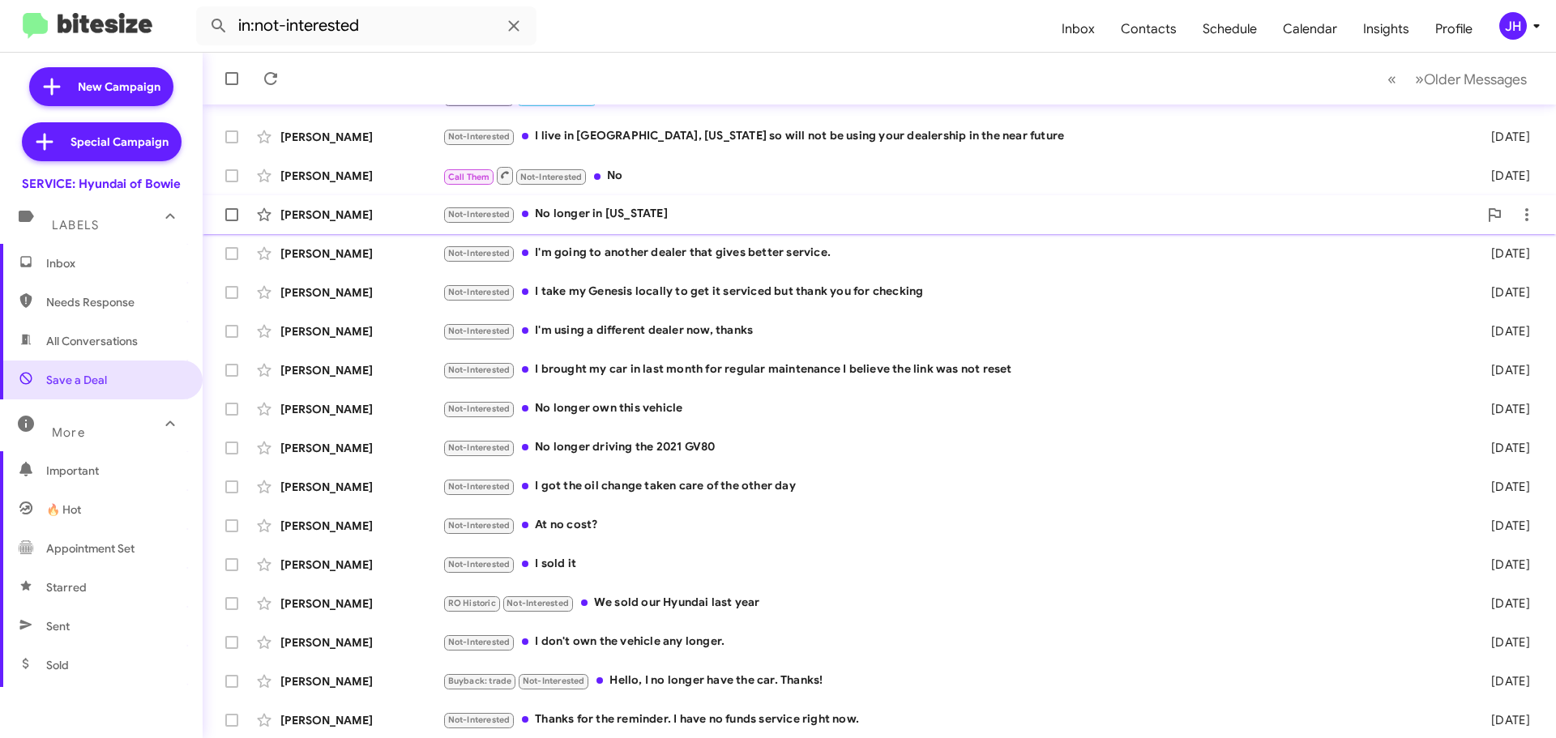
scroll to position [203, 0]
click at [1451, 79] on span "Older Messages" at bounding box center [1475, 79] width 103 height 18
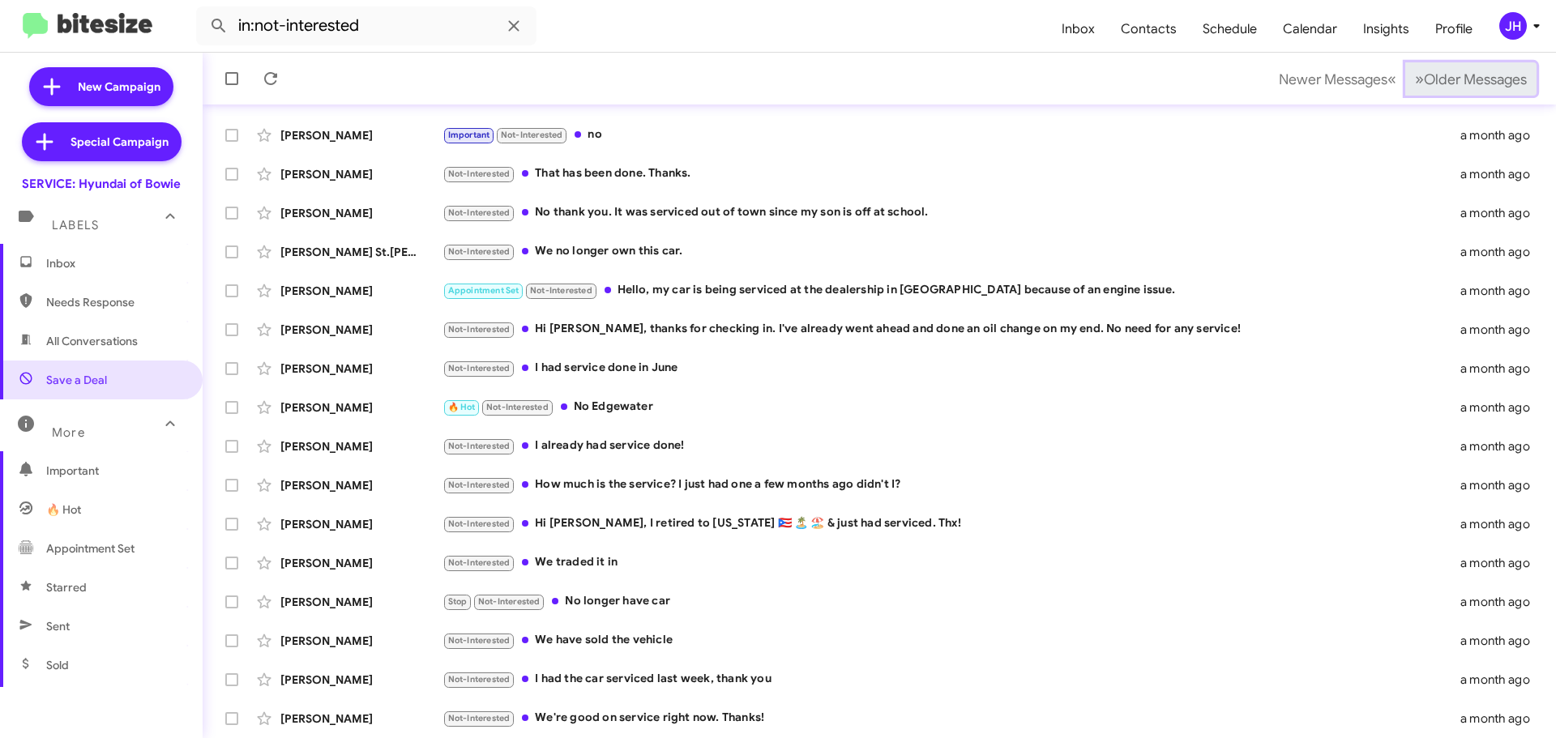
click at [1424, 68] on button "» Next Older Messages" at bounding box center [1470, 78] width 131 height 33
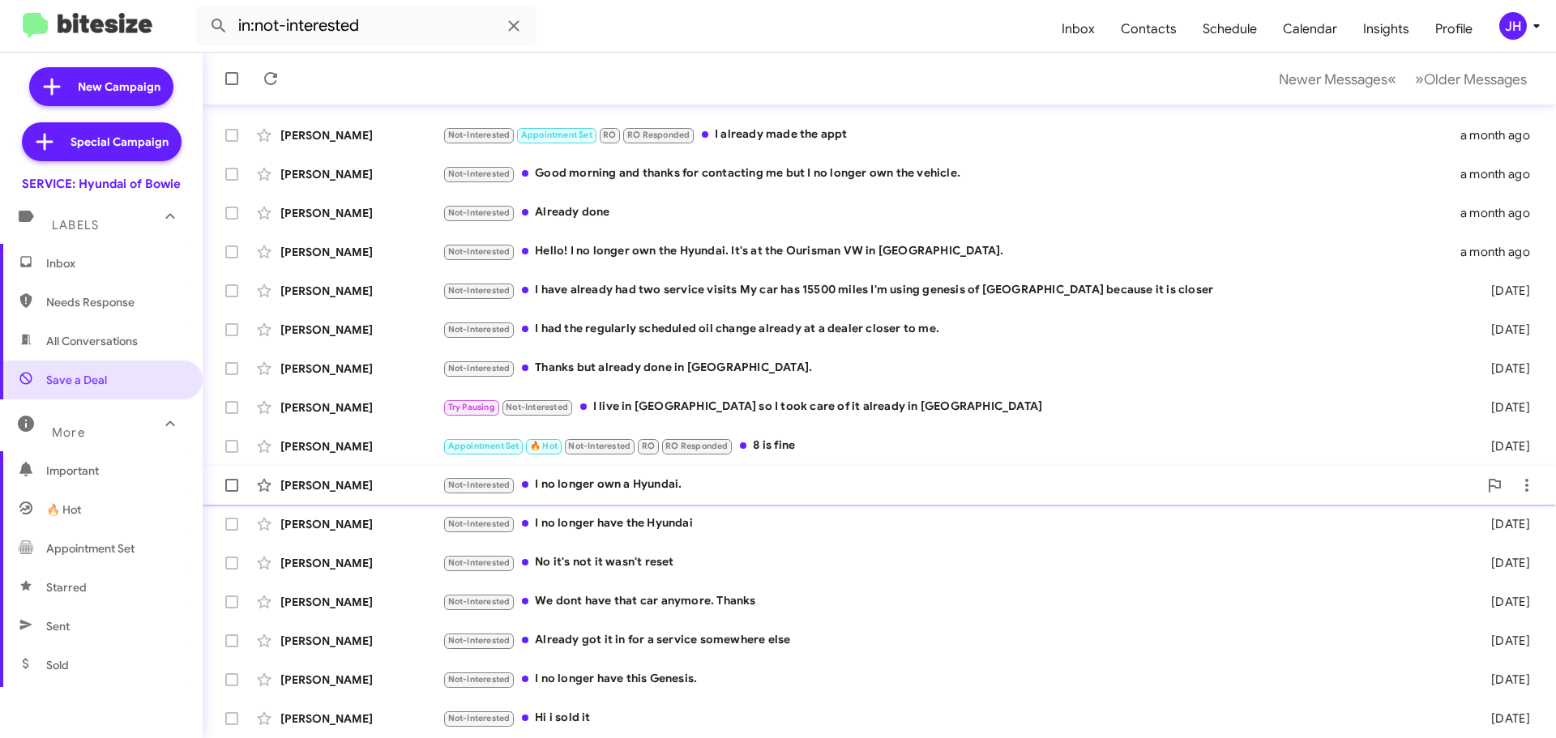
click at [997, 466] on span "[PERSON_NAME] Not-Interested I no longer own a Hyundai. [DATE]" at bounding box center [879, 485] width 1353 height 39
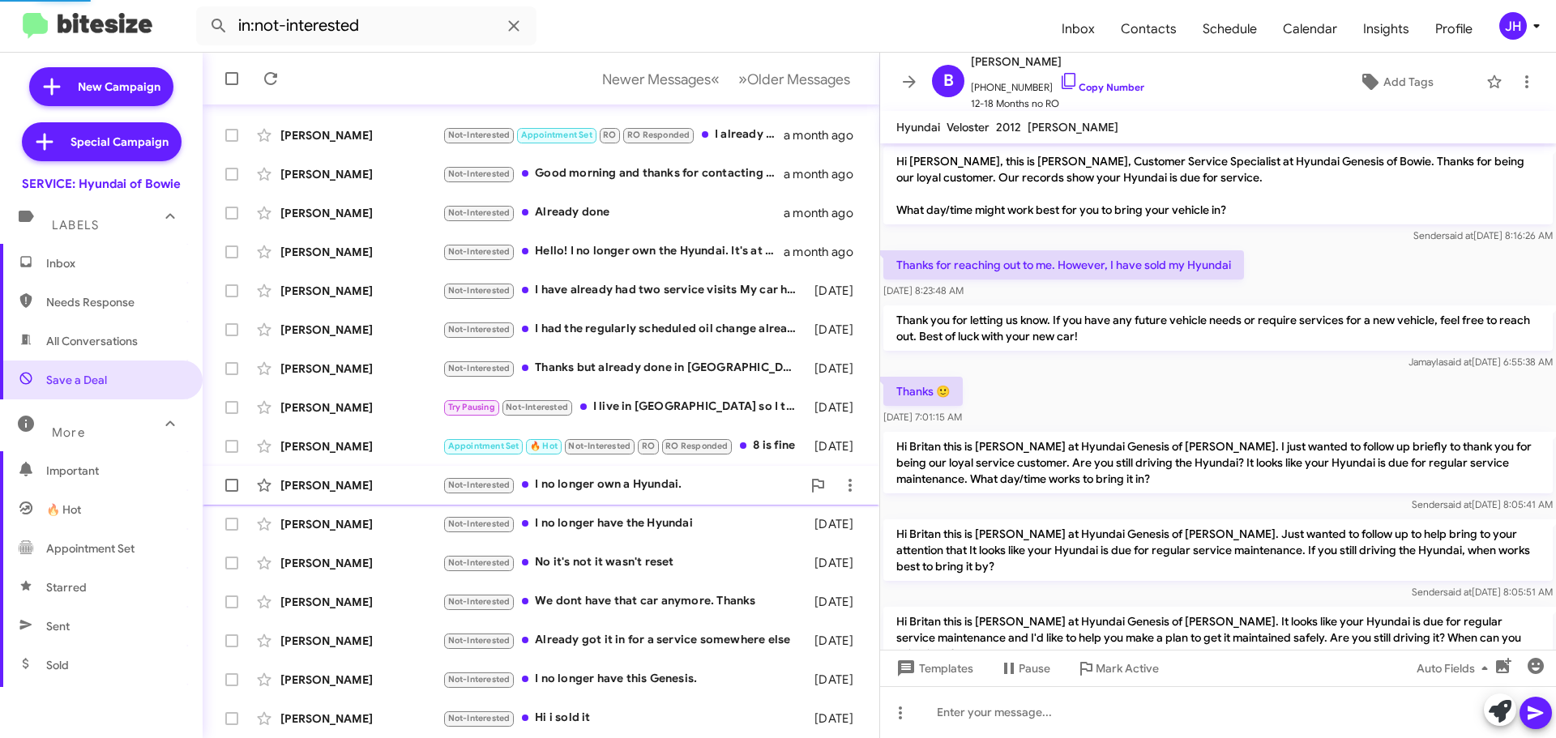
scroll to position [163, 0]
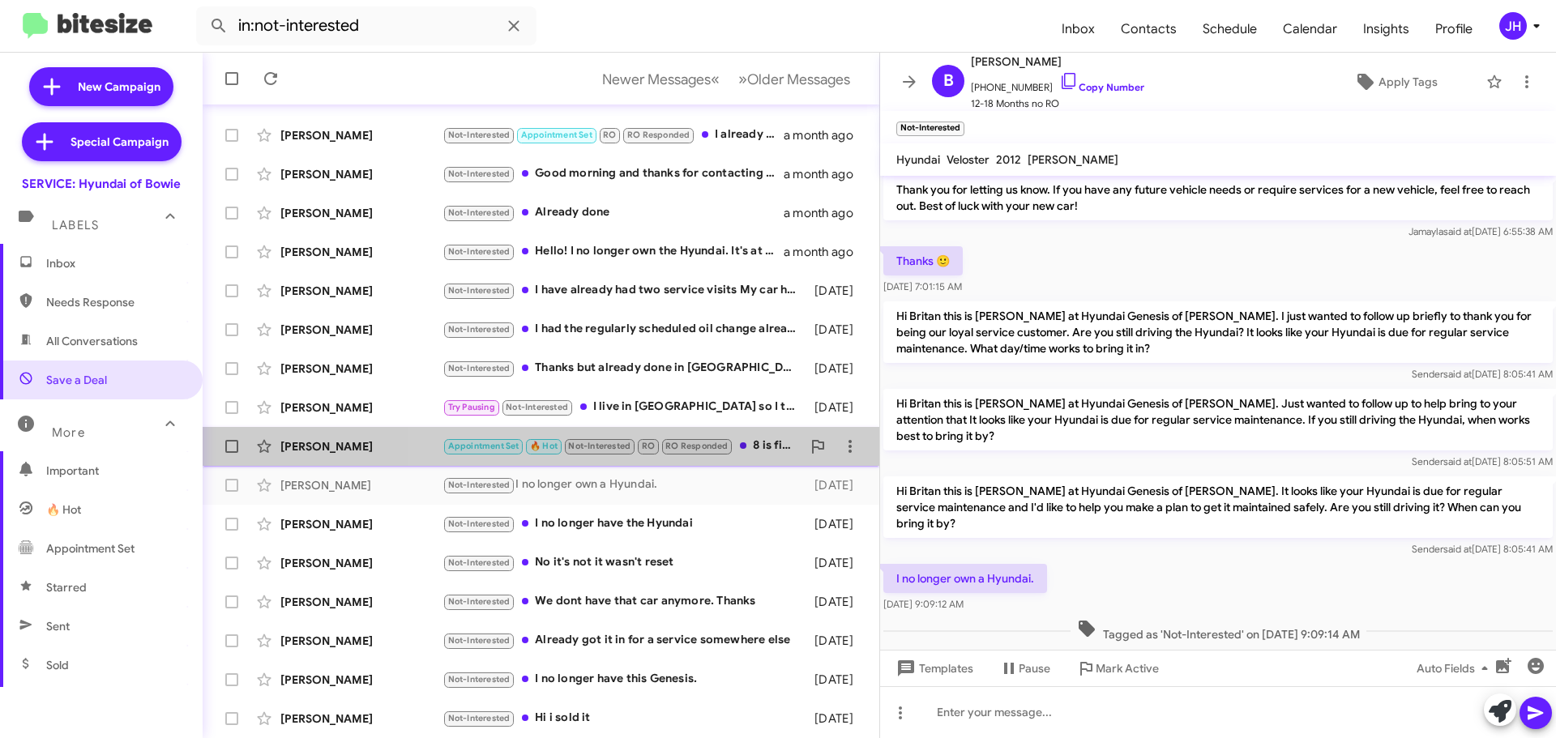
click at [764, 451] on div "Appointment Set 🔥 Hot Not-Interested RO RO Responded 8 is fine" at bounding box center [621, 446] width 359 height 19
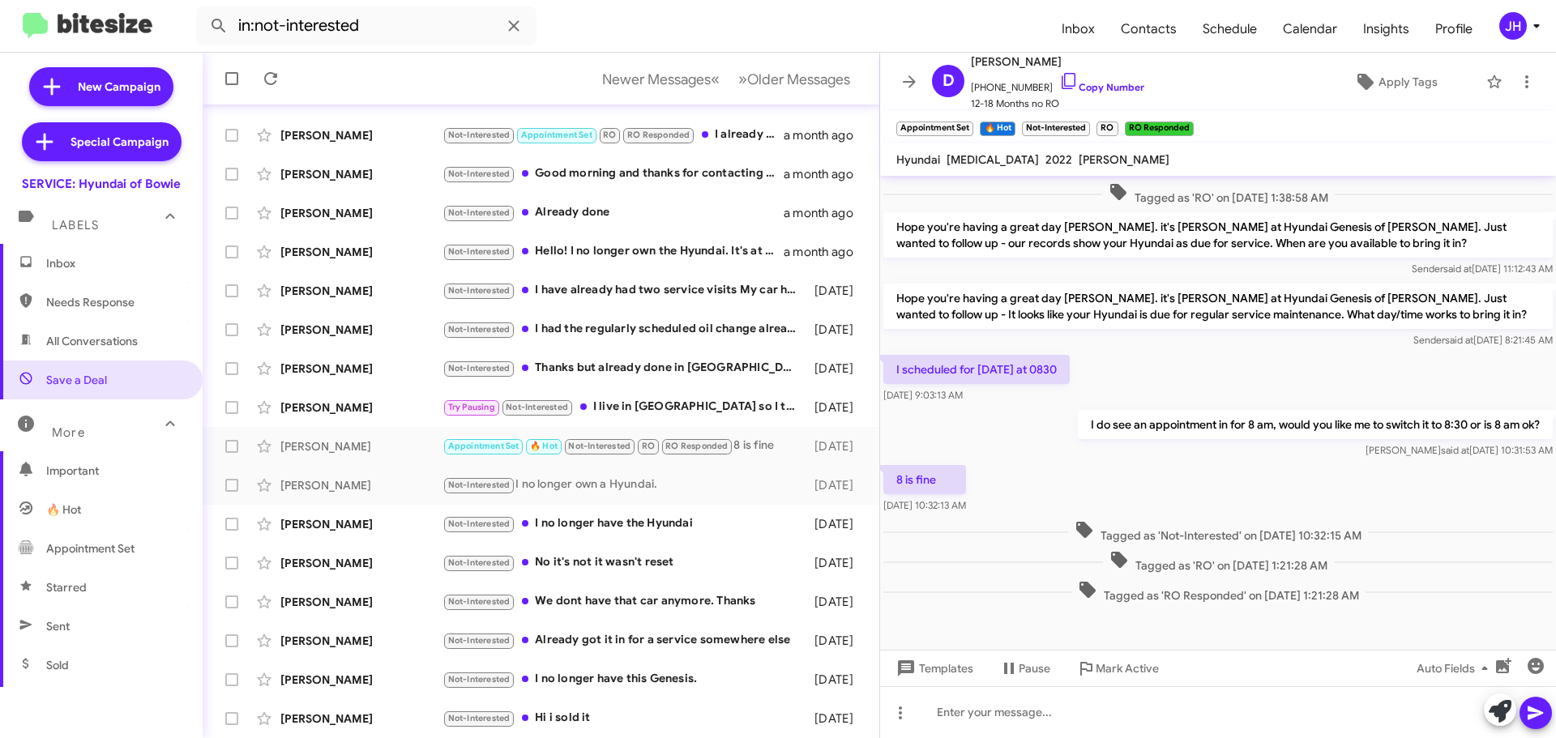
scroll to position [224, 0]
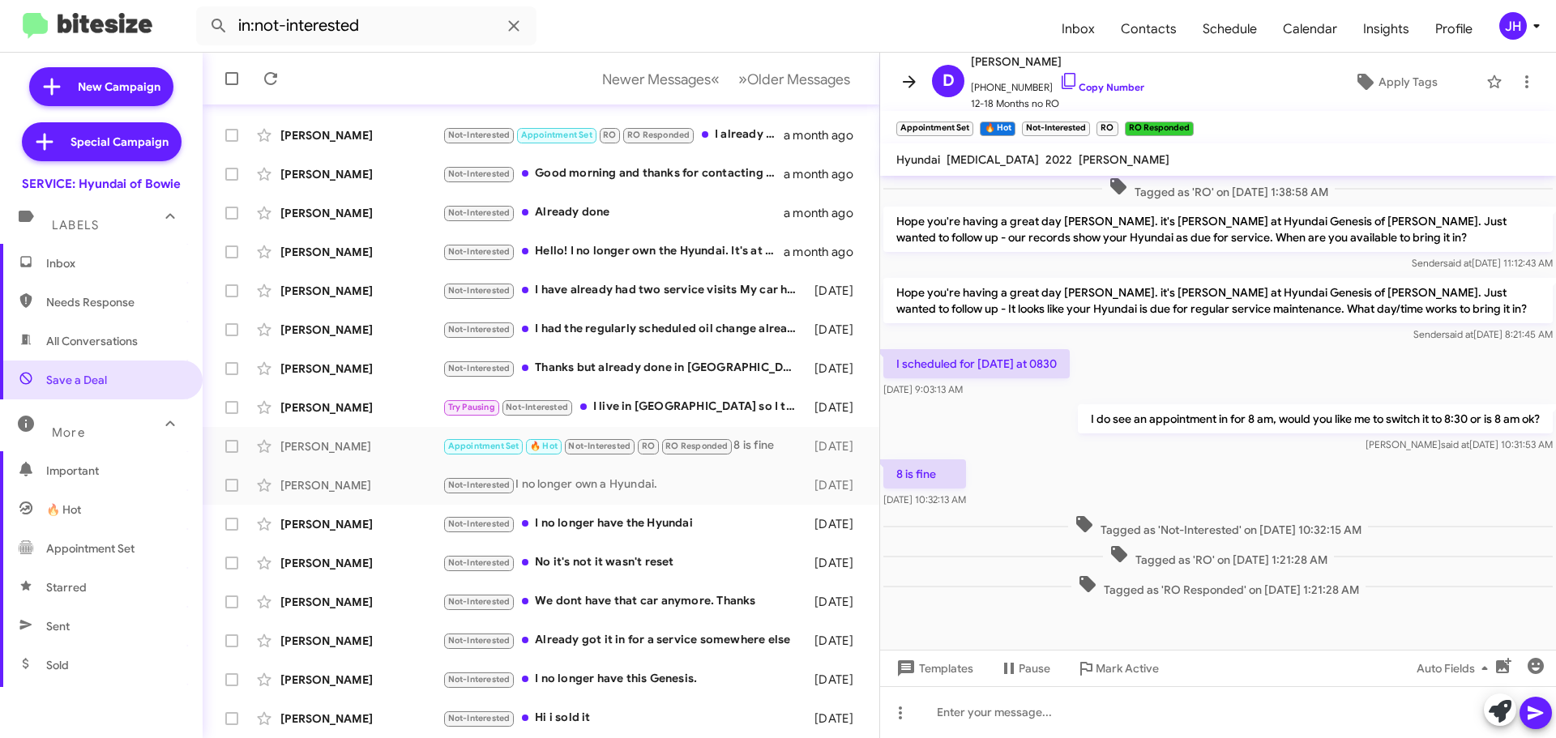
click at [907, 88] on icon at bounding box center [908, 81] width 19 height 19
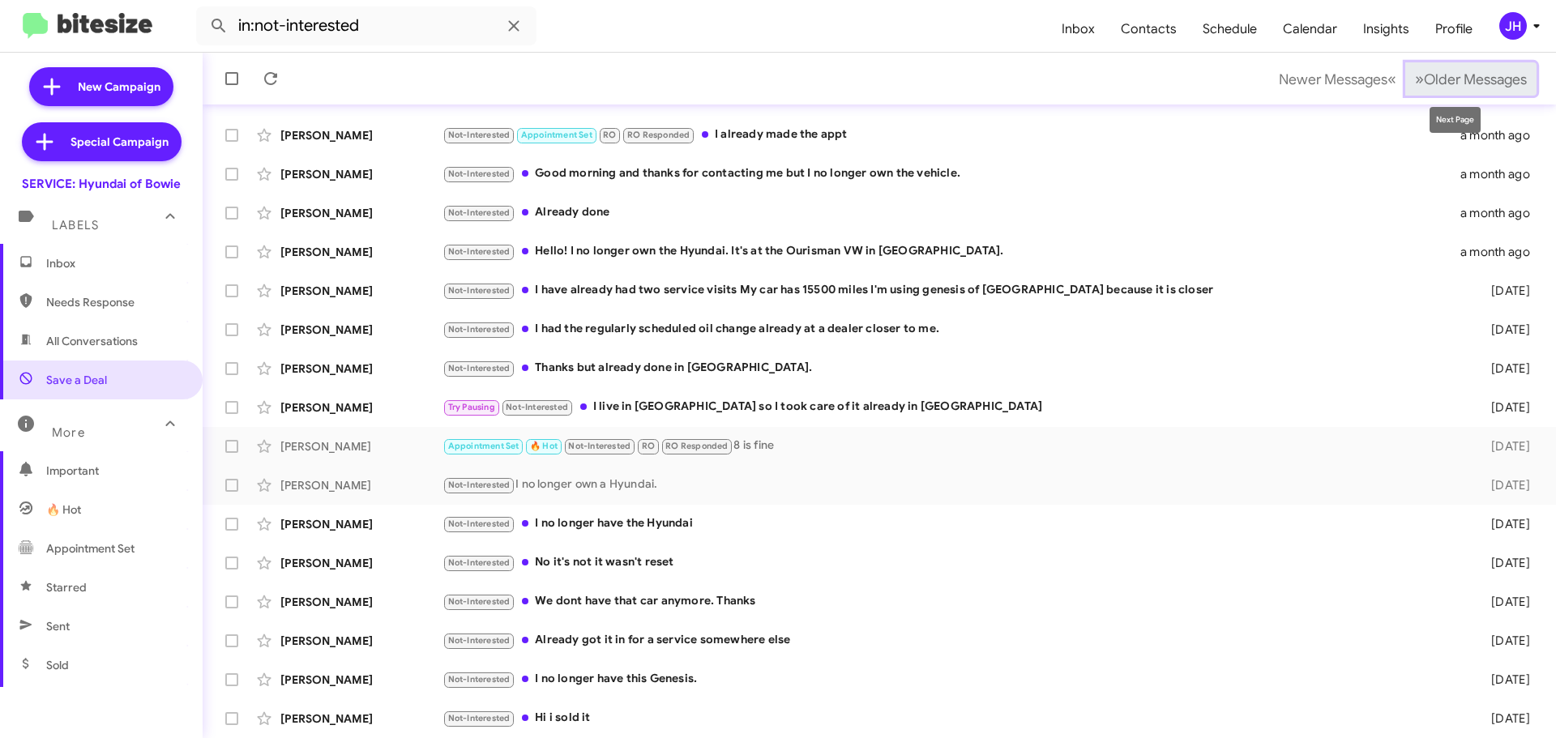
click at [1459, 81] on span "Older Messages" at bounding box center [1475, 79] width 103 height 18
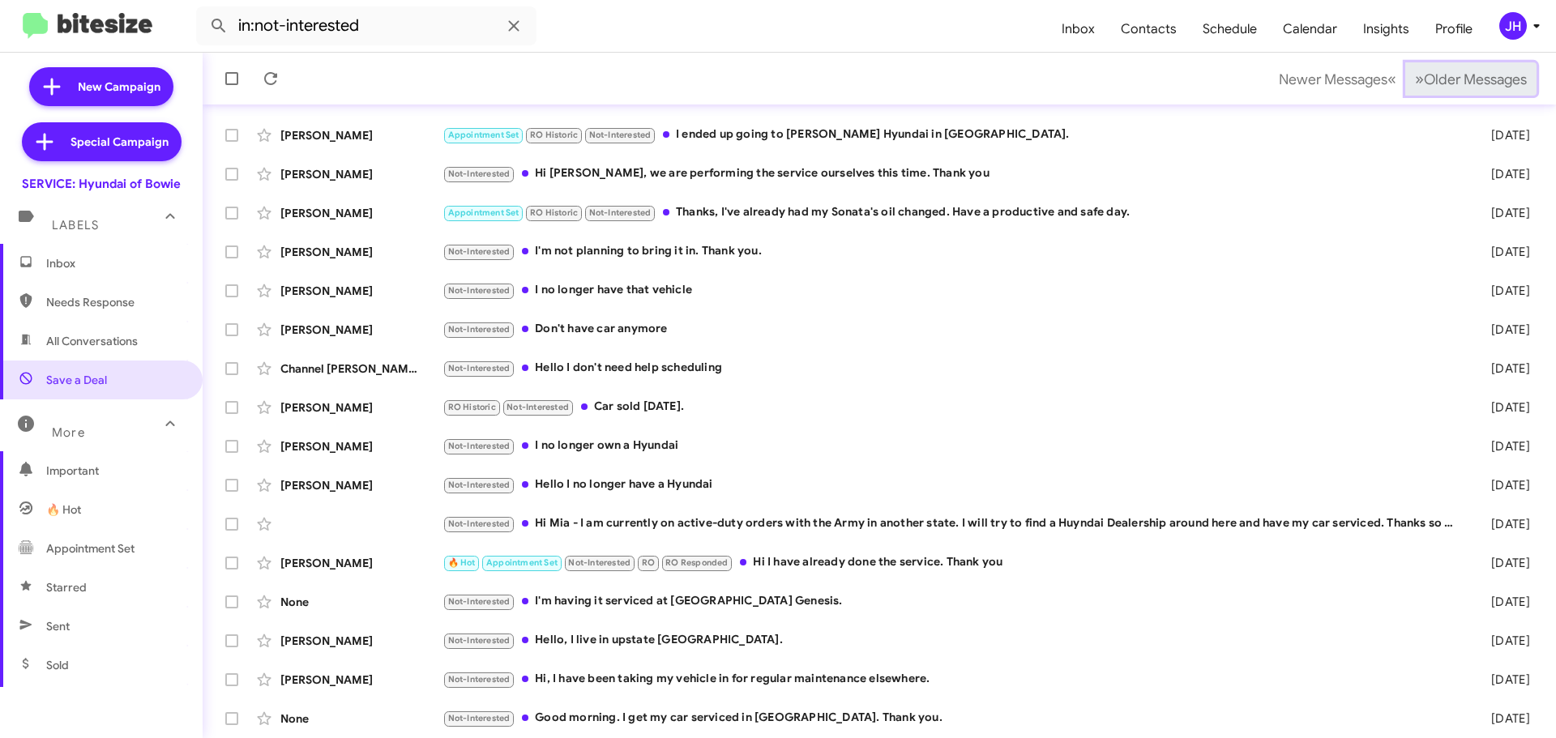
click at [1459, 81] on span "Older Messages" at bounding box center [1475, 79] width 103 height 18
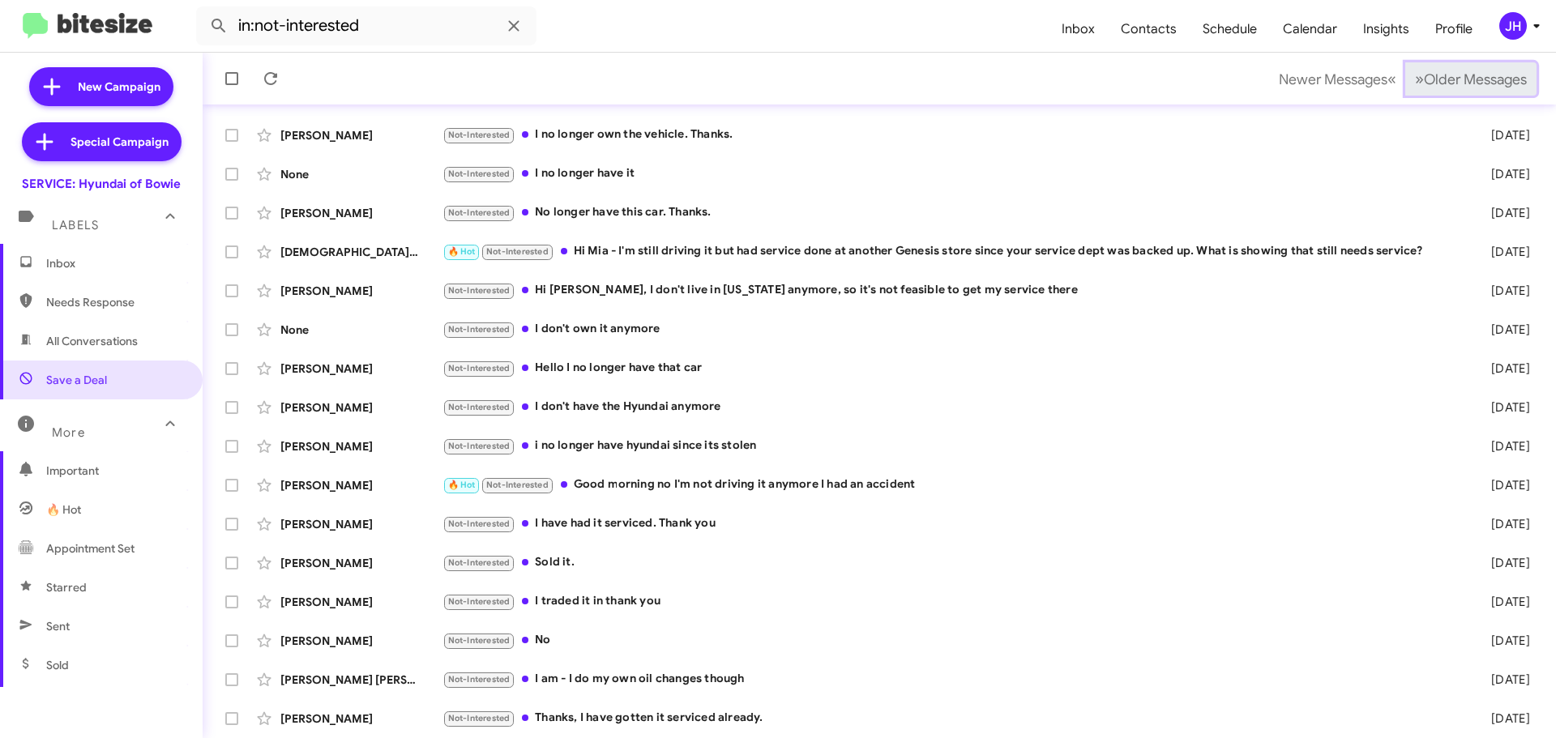
click at [1459, 81] on span "Older Messages" at bounding box center [1475, 79] width 103 height 18
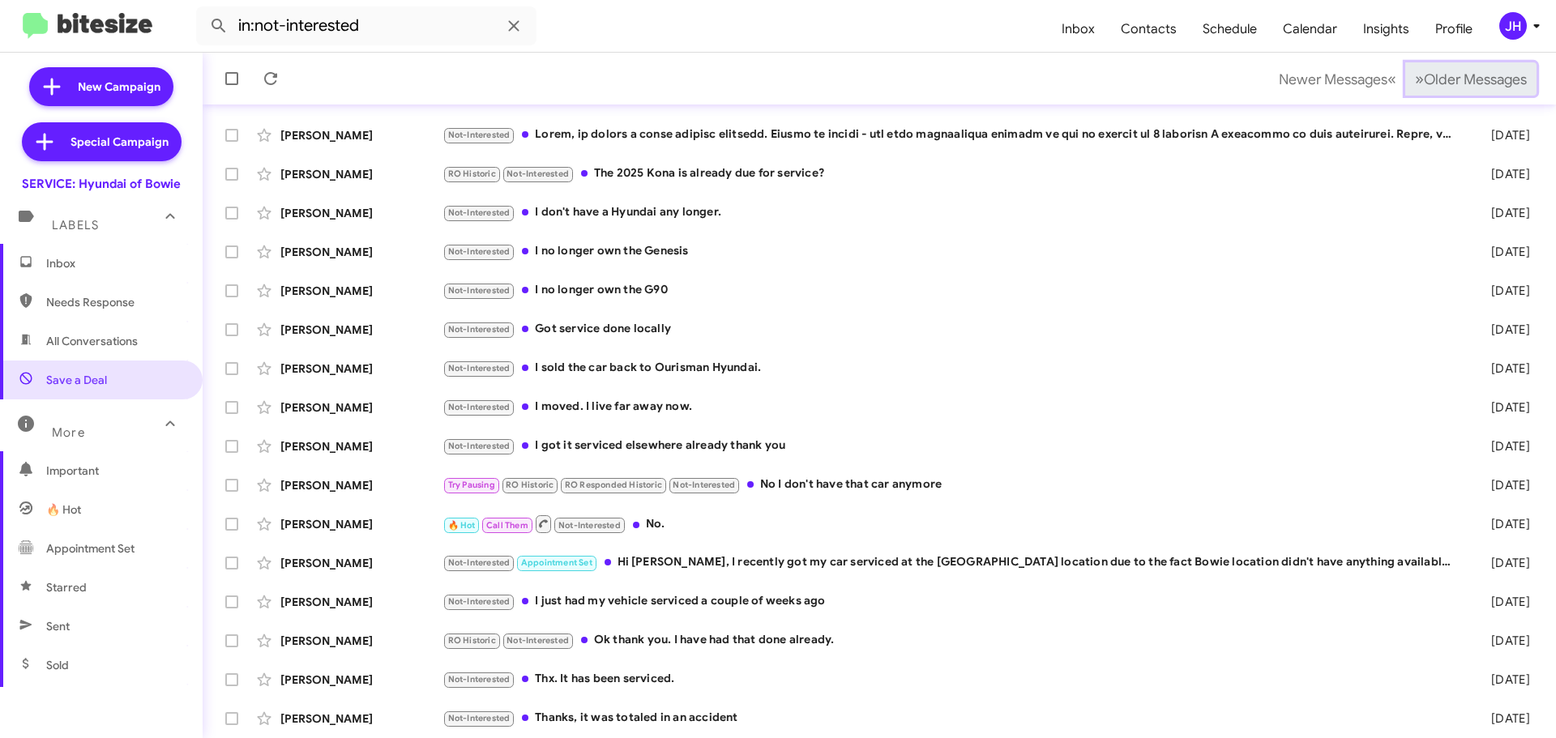
click at [1459, 81] on span "Older Messages" at bounding box center [1475, 79] width 103 height 18
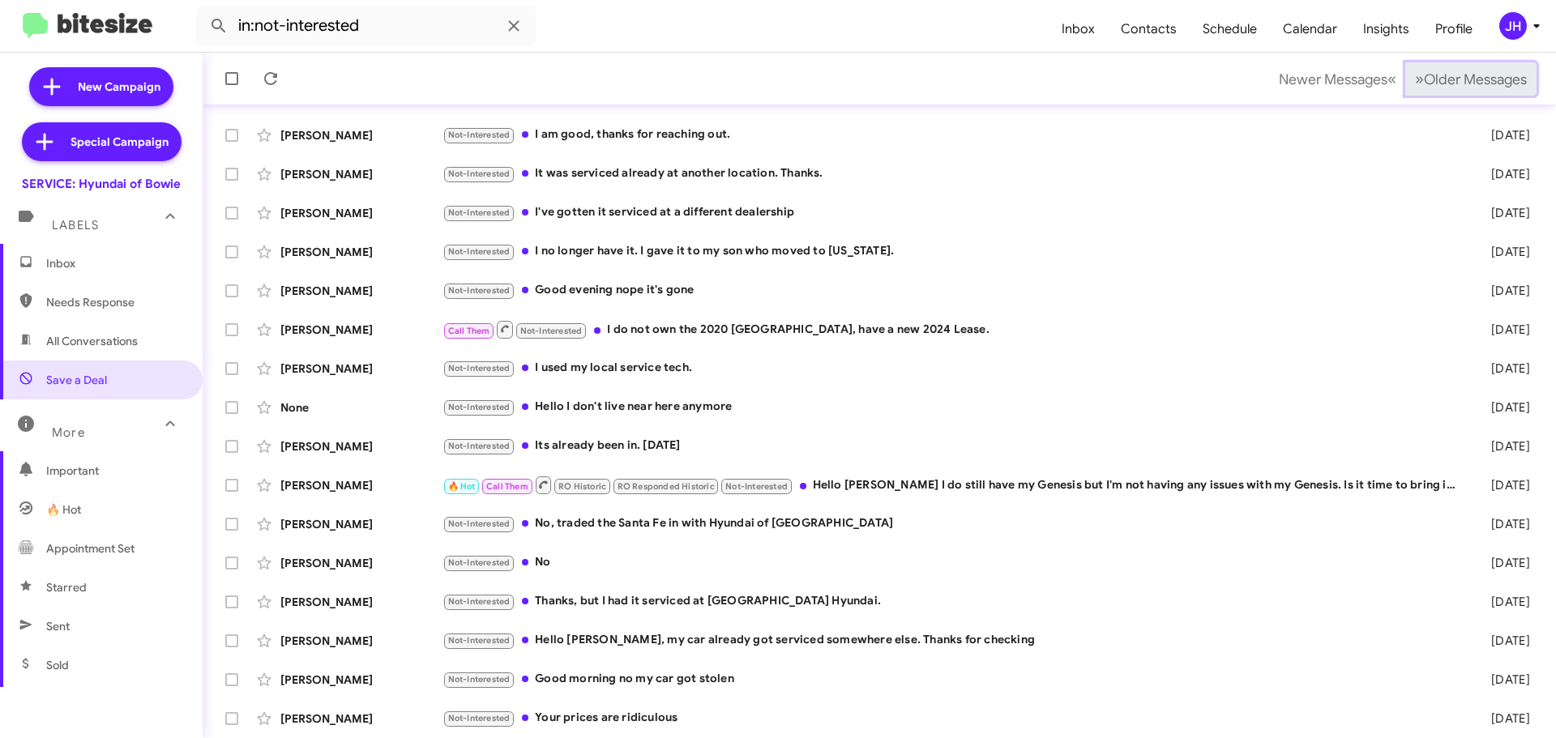
click at [1459, 81] on span "Older Messages" at bounding box center [1475, 79] width 103 height 18
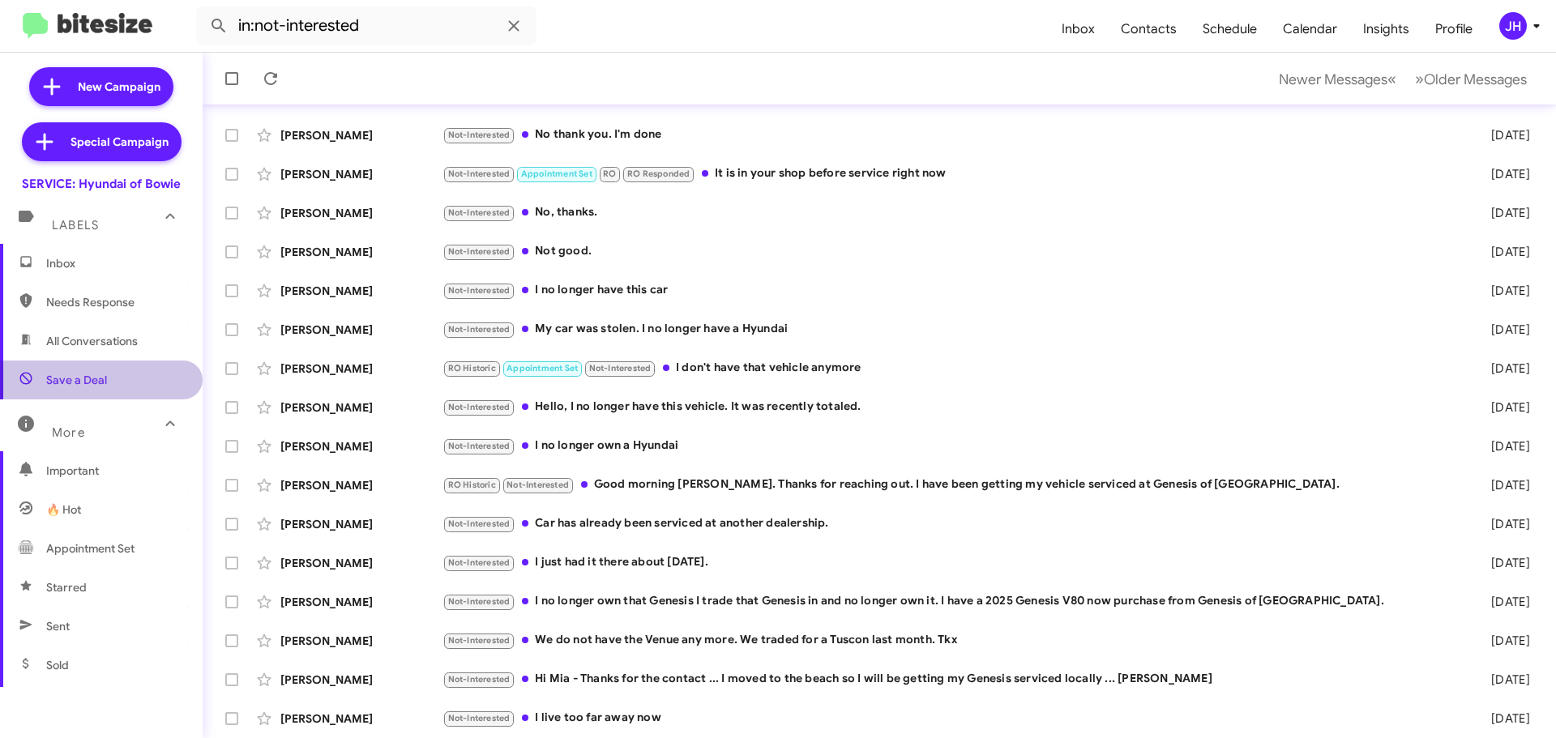
click at [138, 361] on span "Save a Deal" at bounding box center [101, 380] width 203 height 39
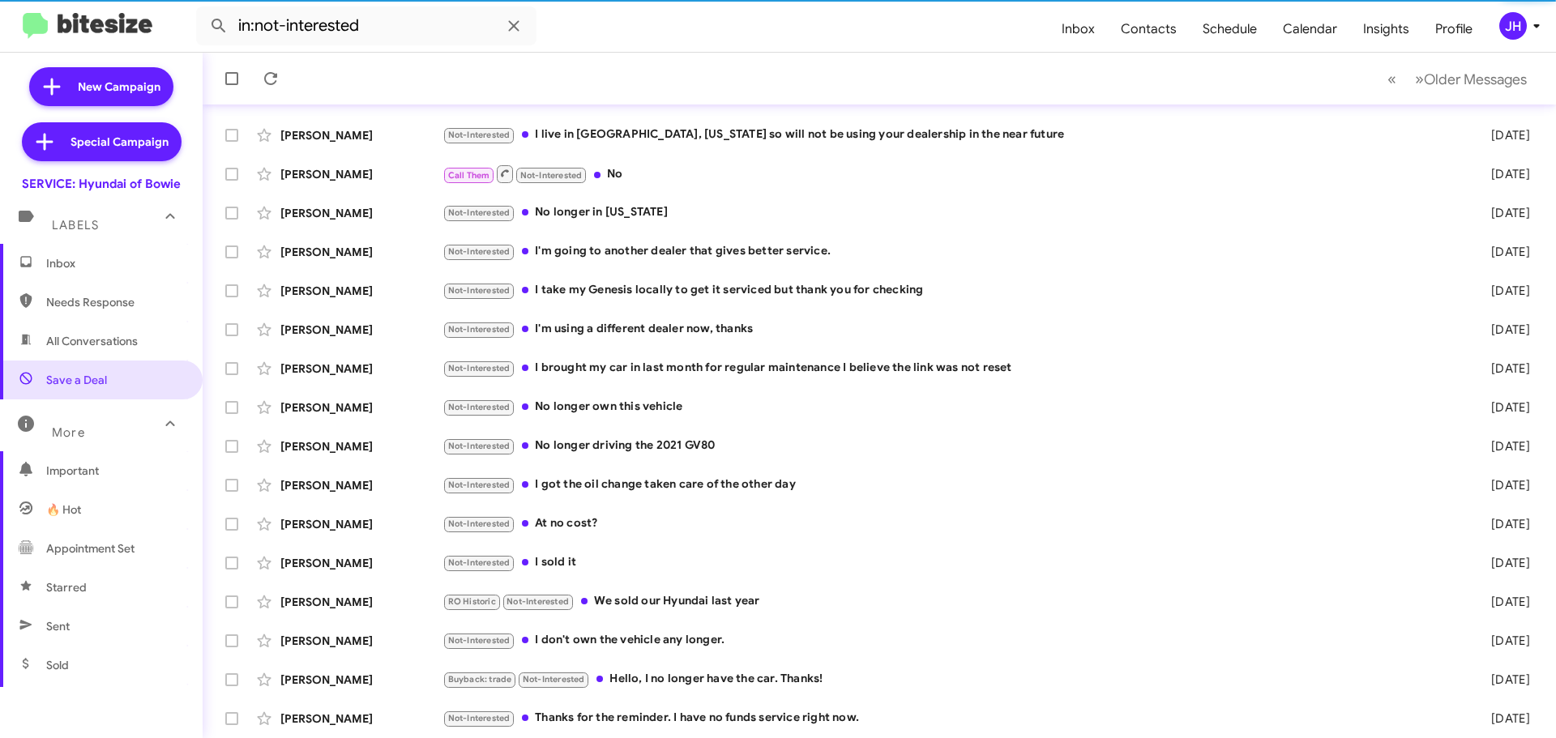
click at [127, 348] on span "All Conversations" at bounding box center [92, 341] width 92 height 16
type input "in:all-conversations"
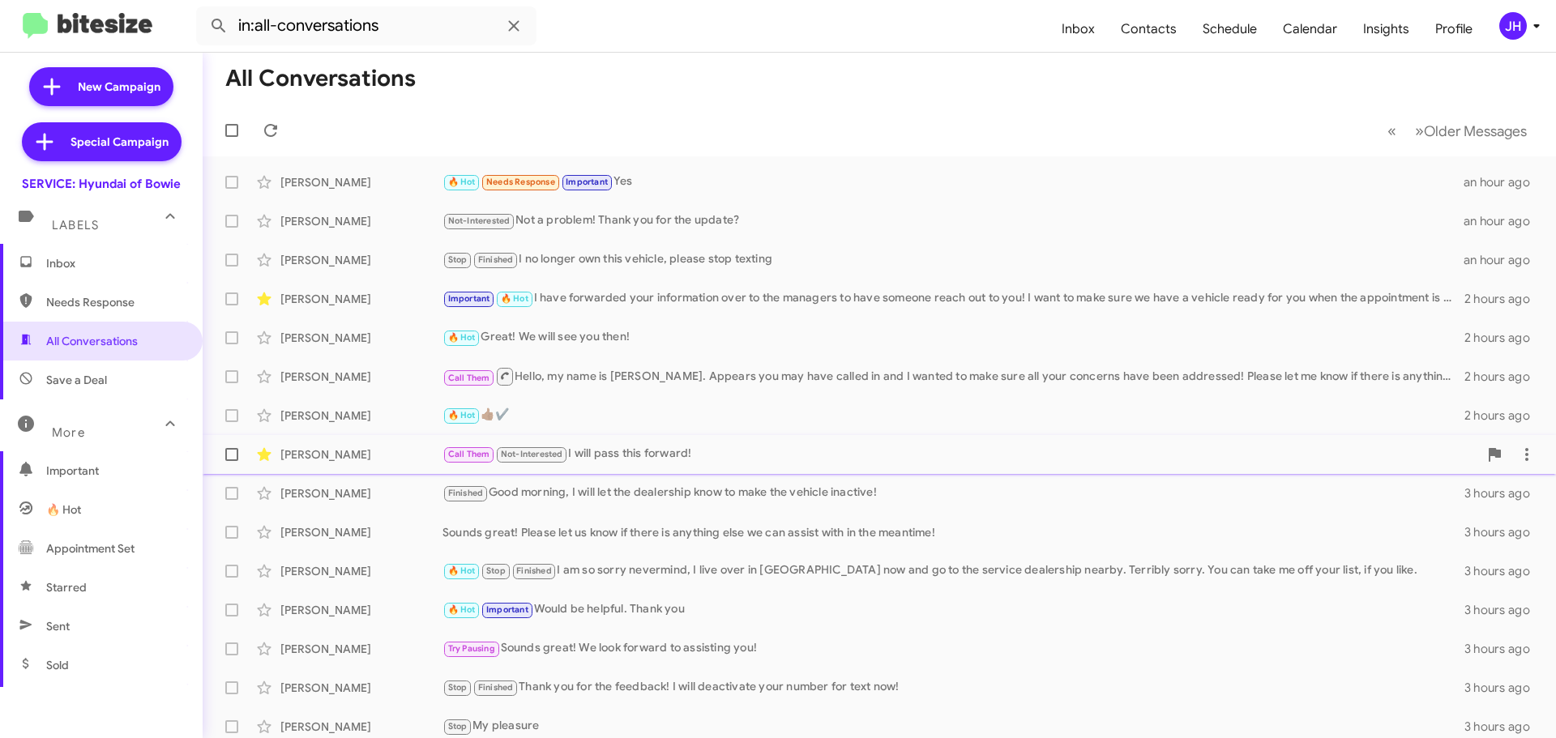
click at [722, 451] on div "Call Them Not-Interested I will pass this forward!" at bounding box center [960, 454] width 1036 height 19
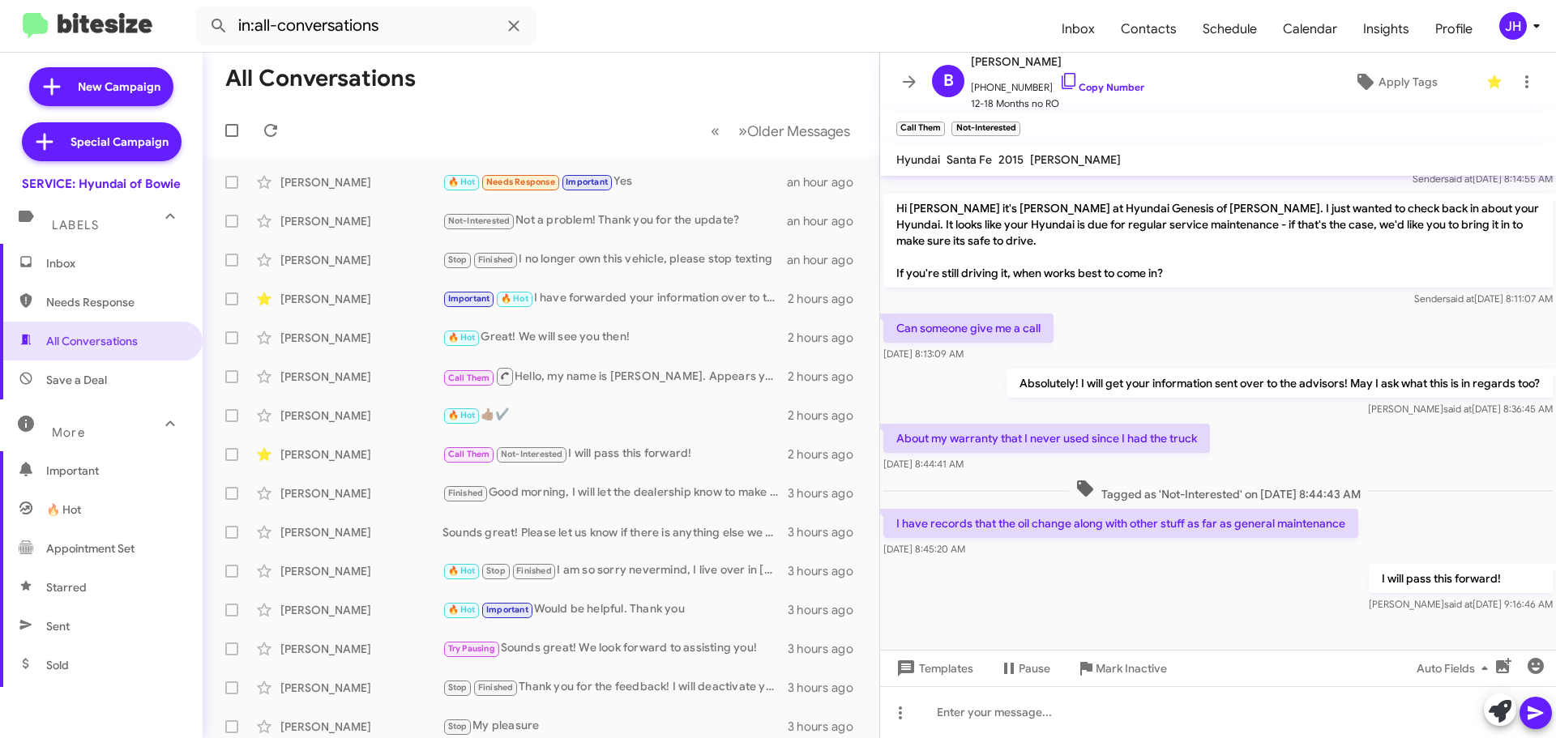
scroll to position [163, 0]
click at [629, 220] on div "Not-Interested Not a problem! Thank you for the update?" at bounding box center [621, 220] width 359 height 19
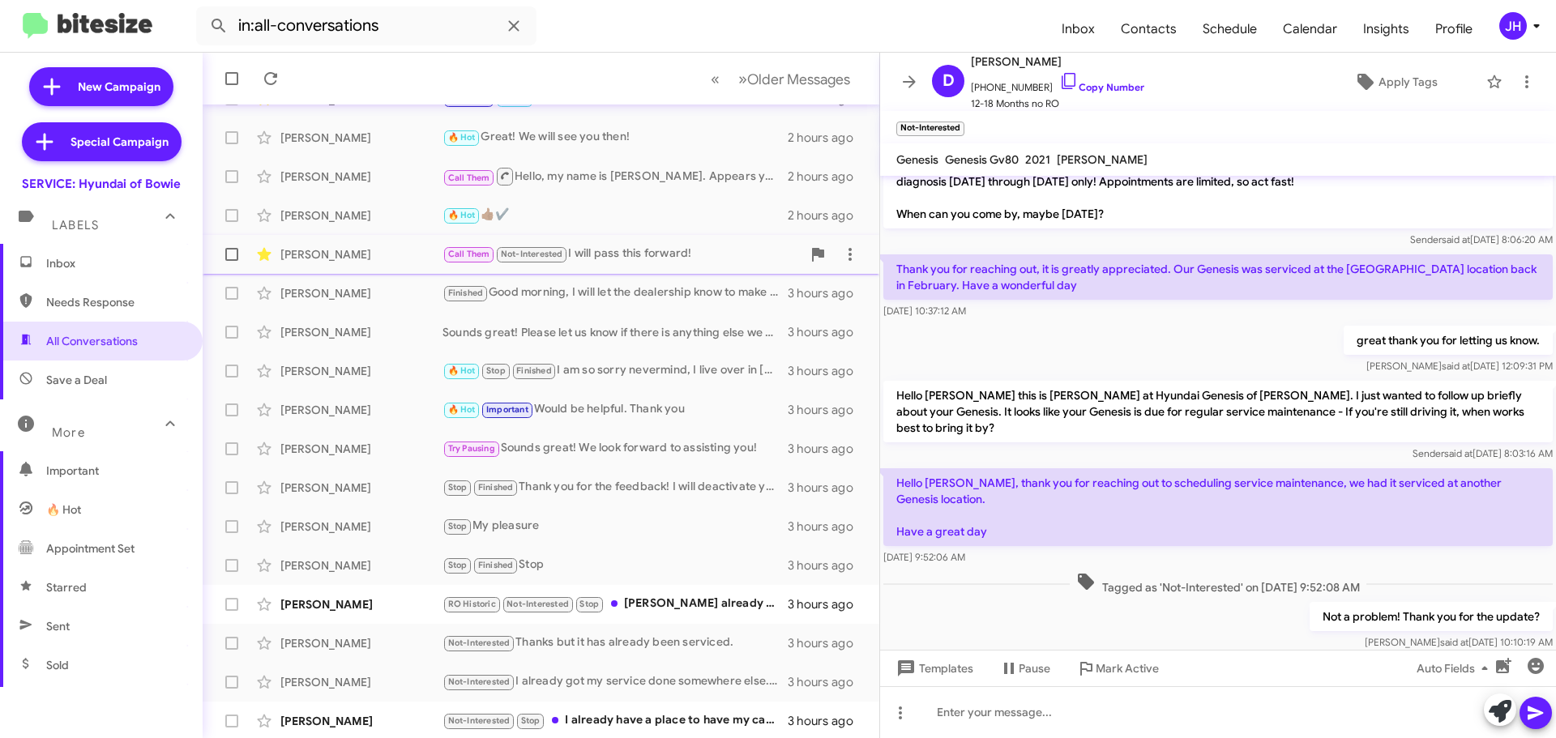
scroll to position [203, 0]
click at [667, 640] on div "Not-Interested Thanks but it has already been serviced." at bounding box center [621, 640] width 359 height 19
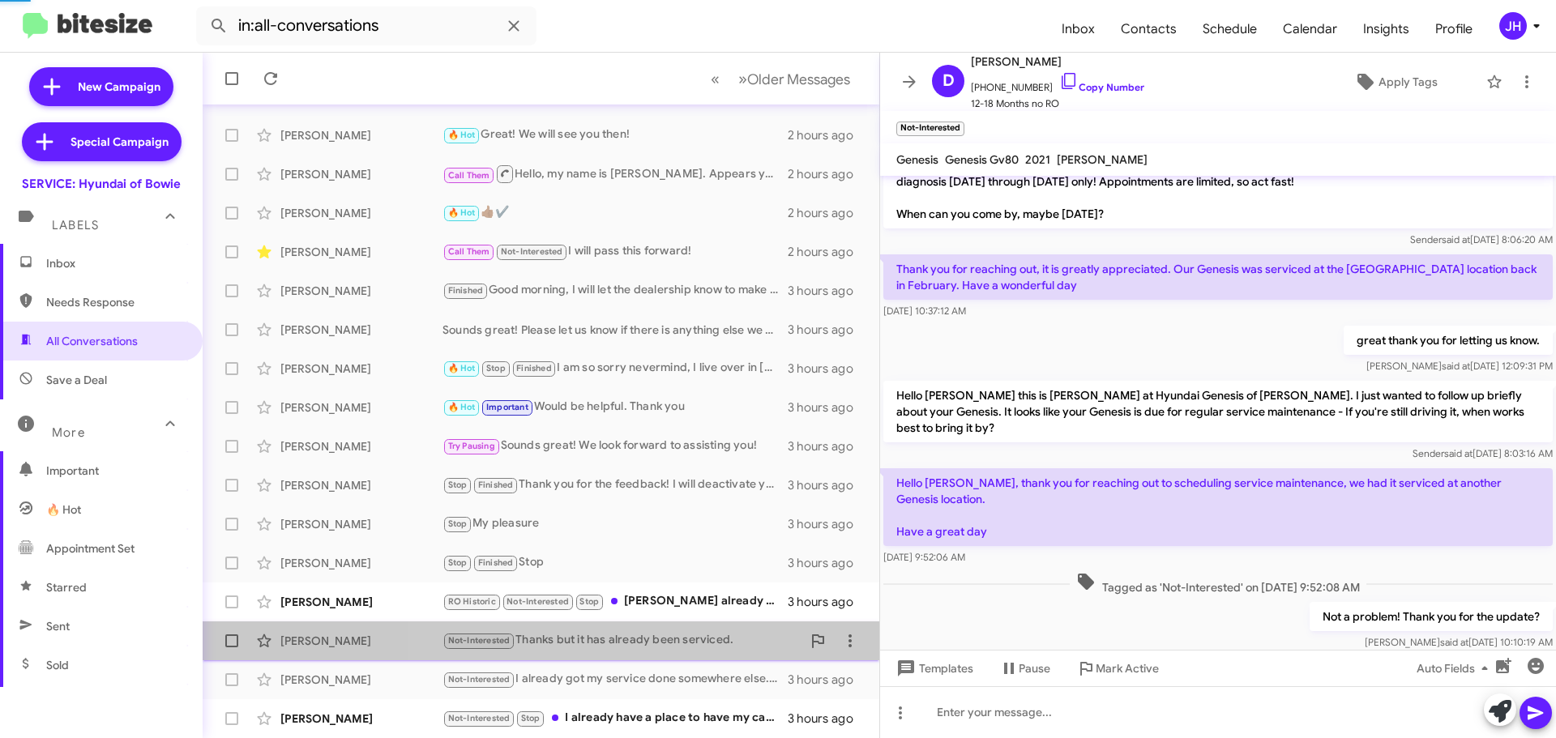
scroll to position [476, 0]
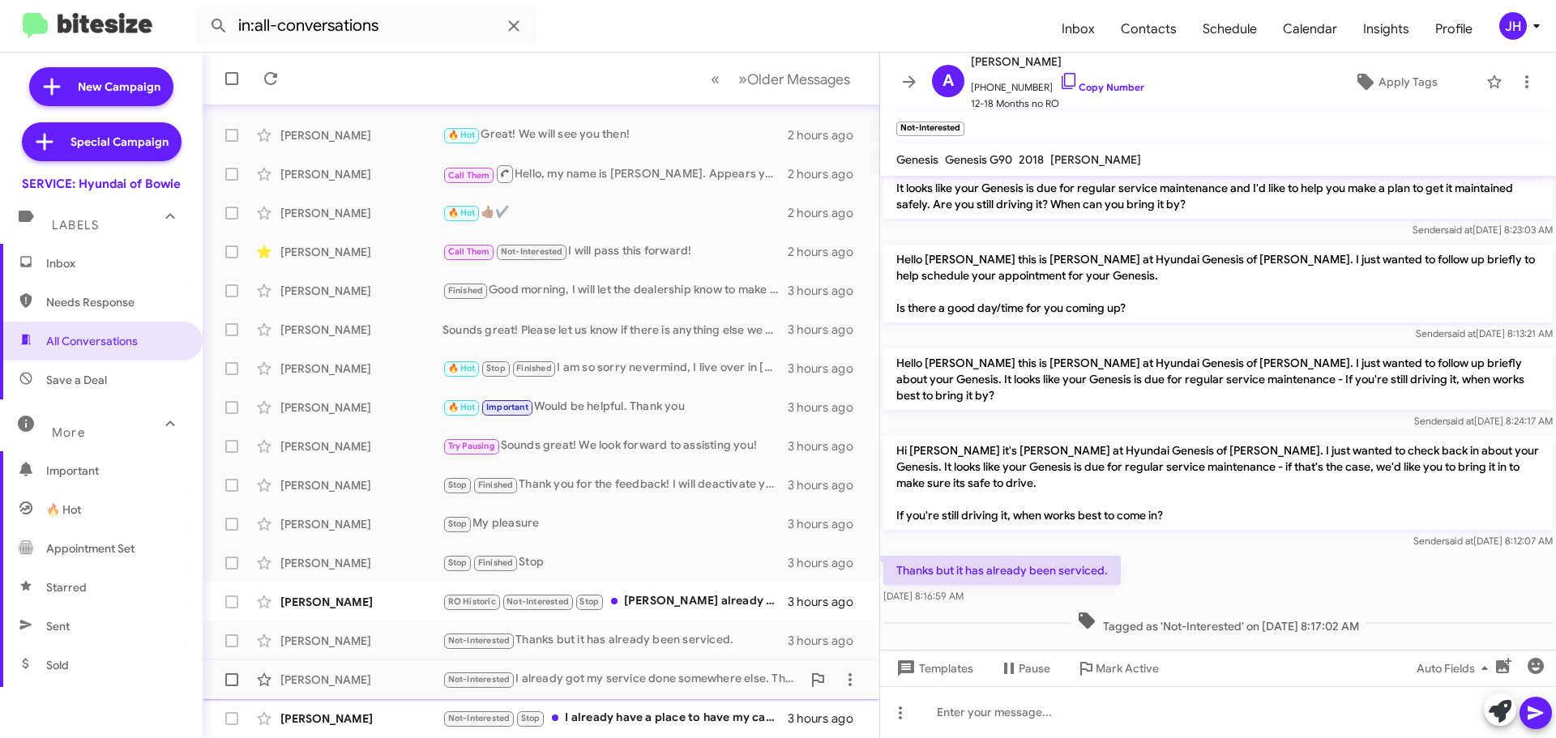
click at [655, 677] on div "Not-Interested I already got my service done somewhere else. Thank you." at bounding box center [621, 679] width 359 height 19
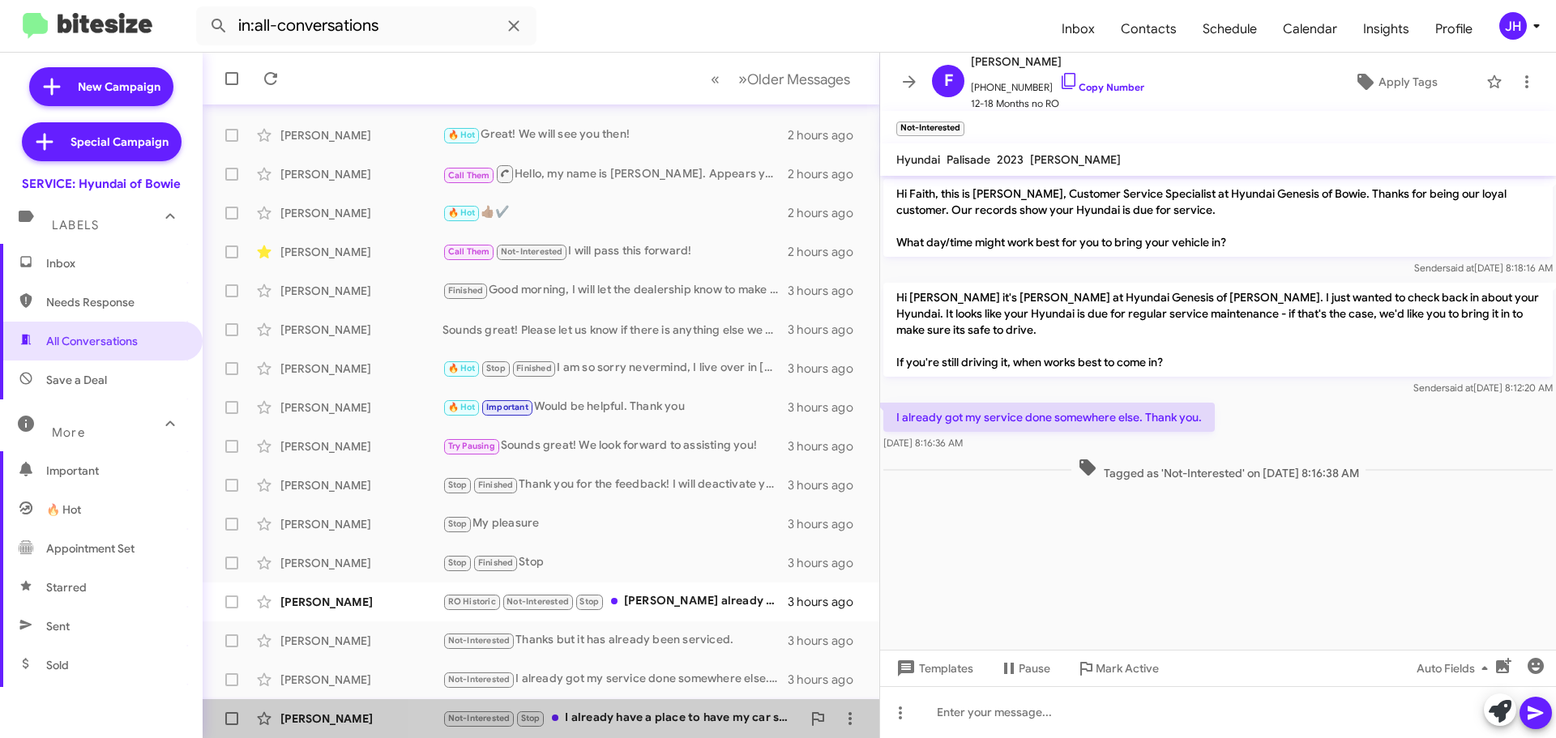
click at [630, 722] on div "Not-Interested Stop I already have a place to have my car service." at bounding box center [621, 718] width 359 height 19
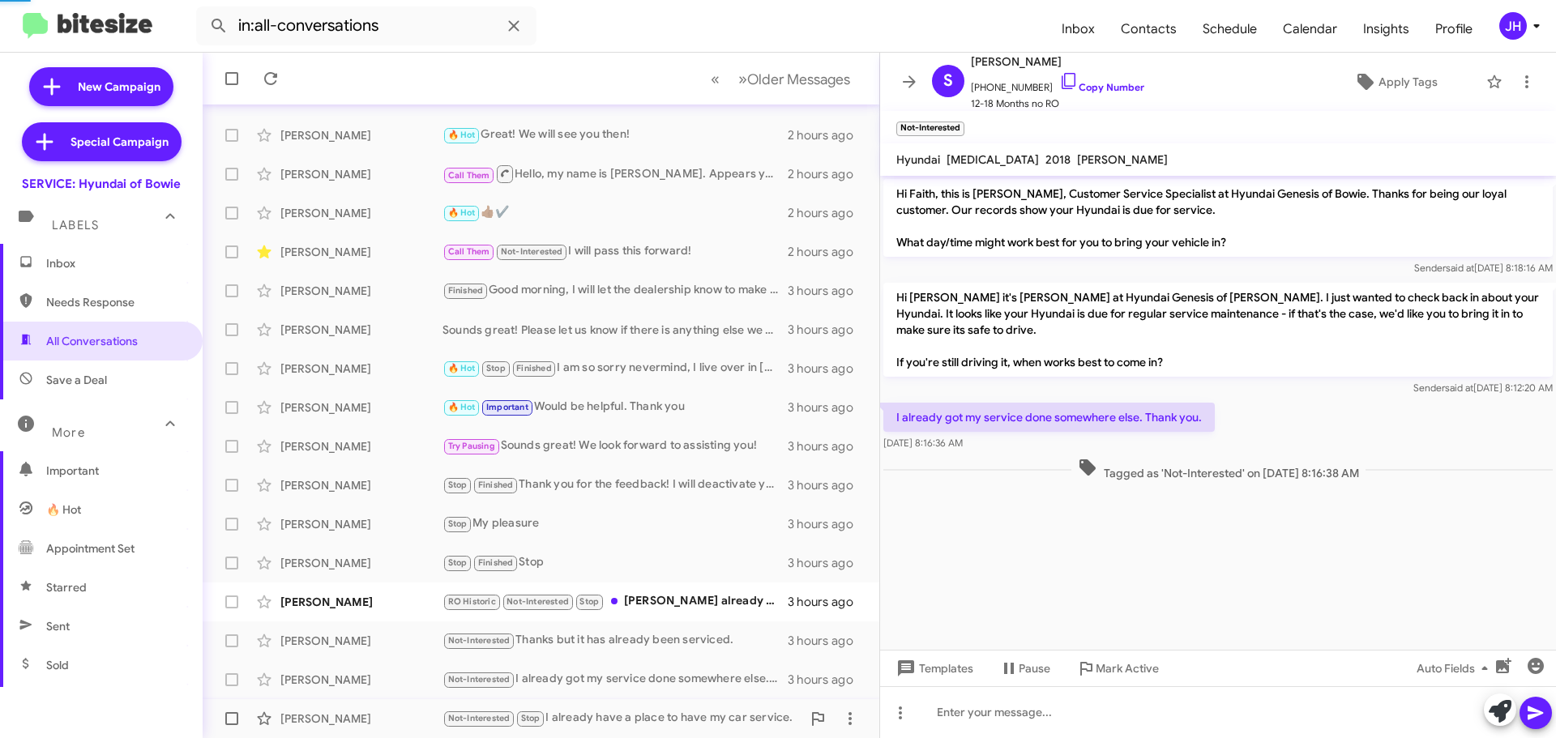
scroll to position [244, 0]
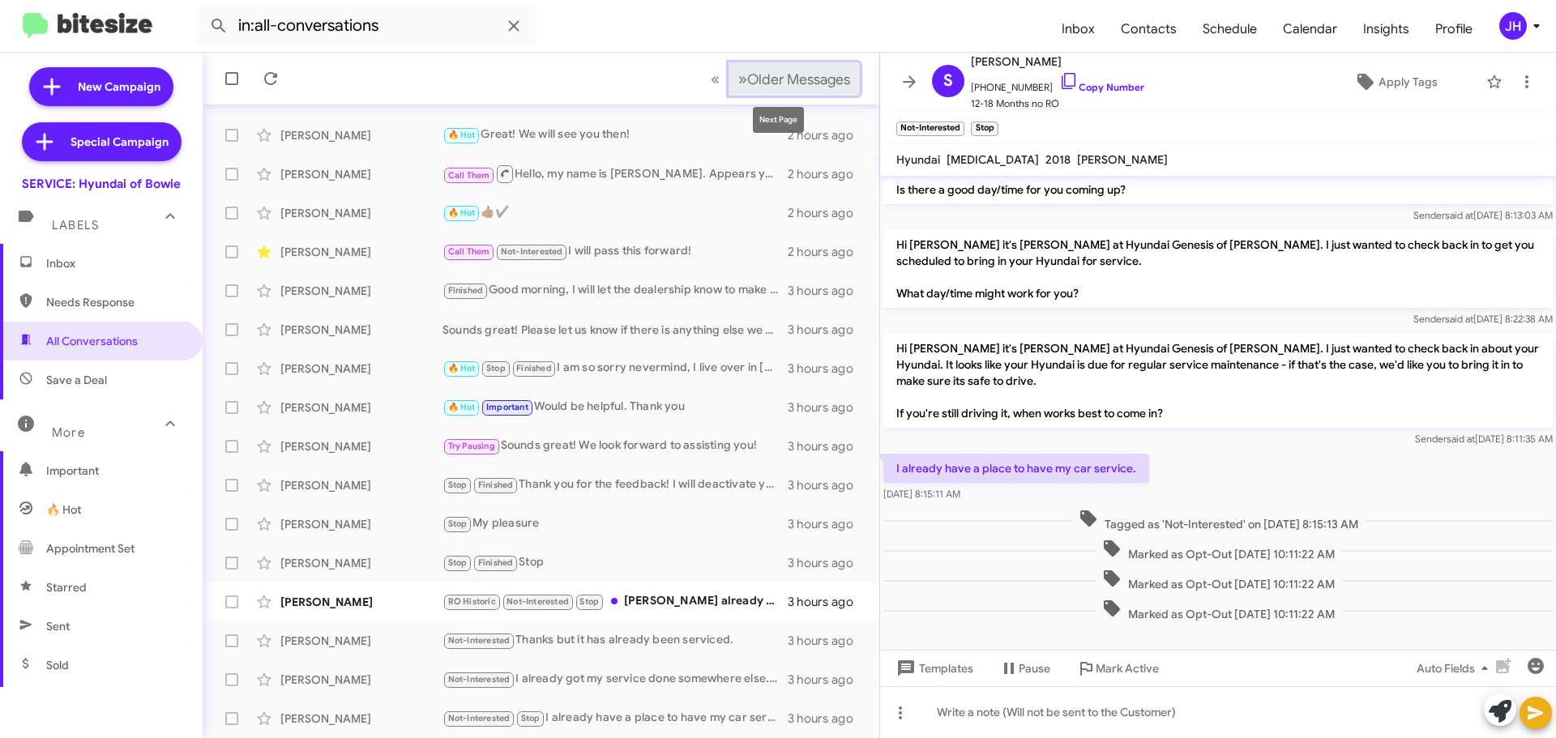
click at [776, 83] on span "Older Messages" at bounding box center [798, 79] width 103 height 18
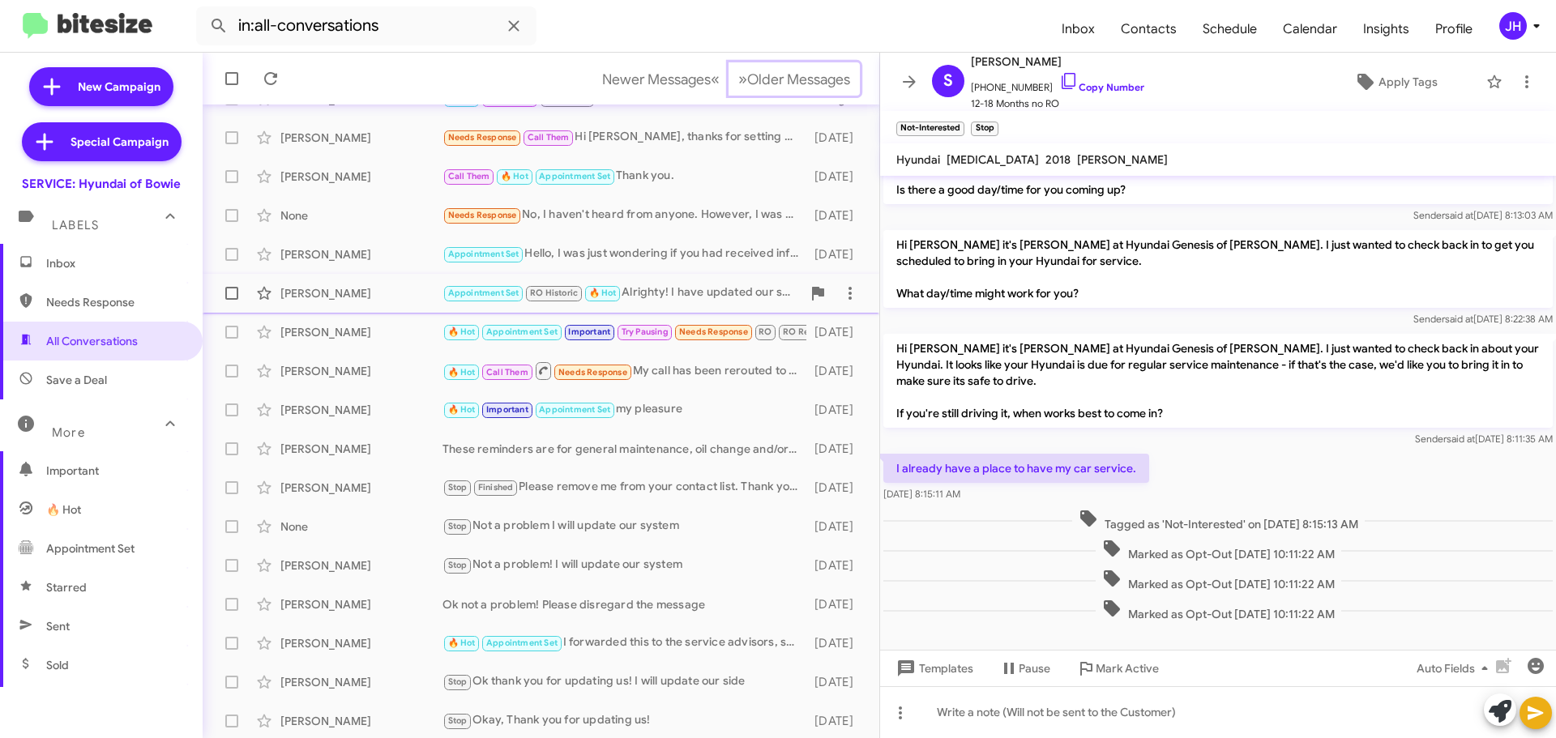
scroll to position [203, 0]
click at [509, 31] on icon at bounding box center [513, 25] width 11 height 11
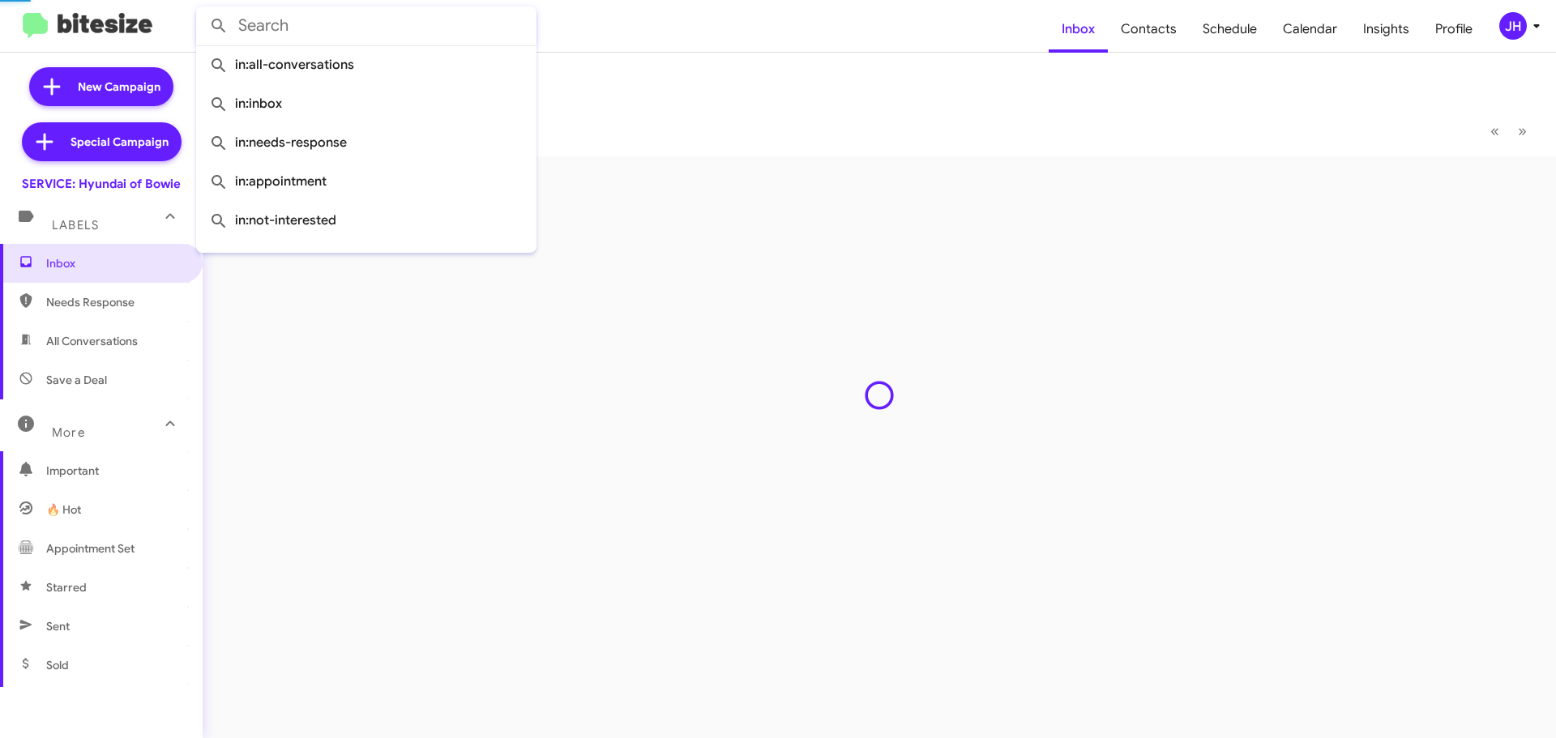
click at [396, 29] on input "text" at bounding box center [366, 25] width 340 height 39
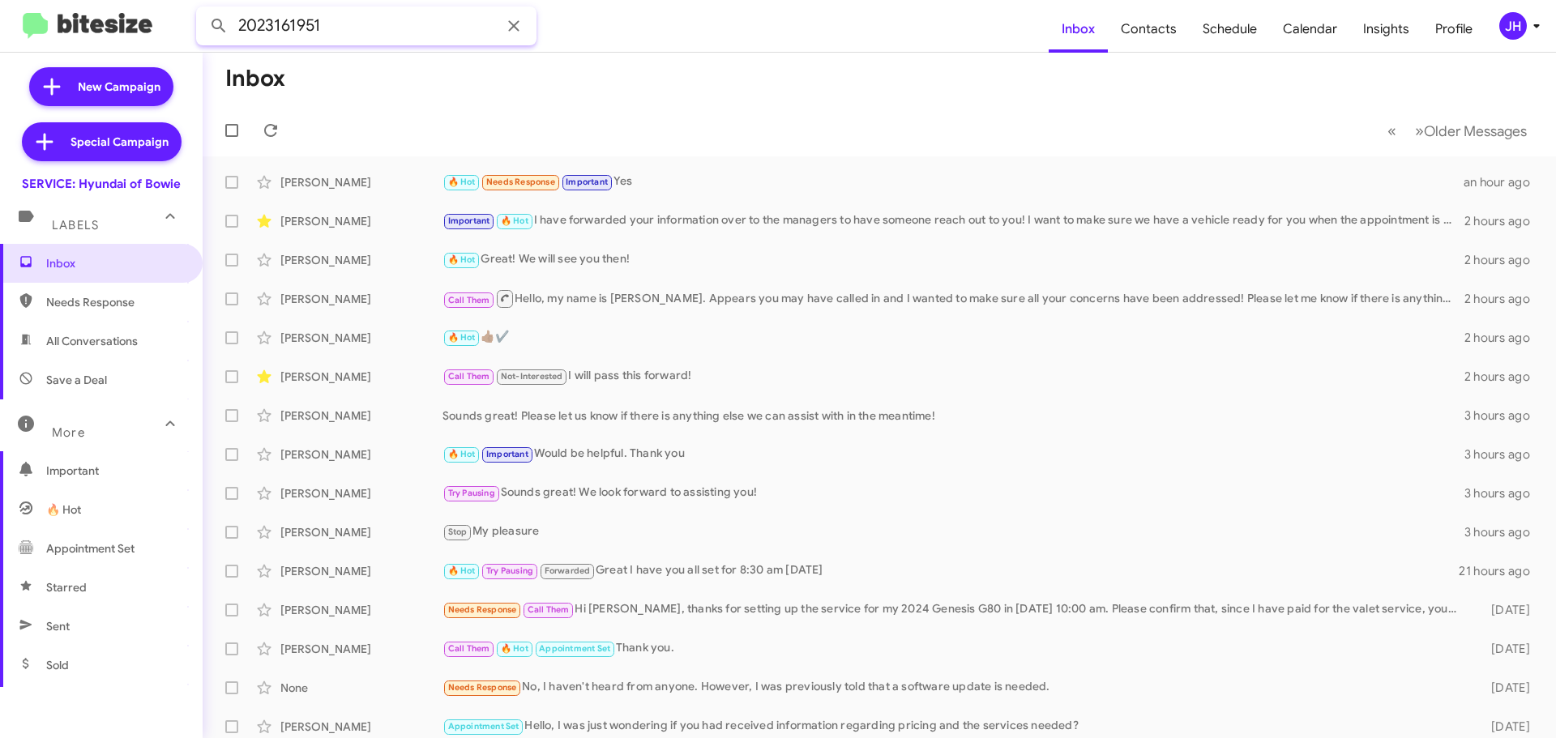
click at [203, 10] on button at bounding box center [219, 26] width 32 height 32
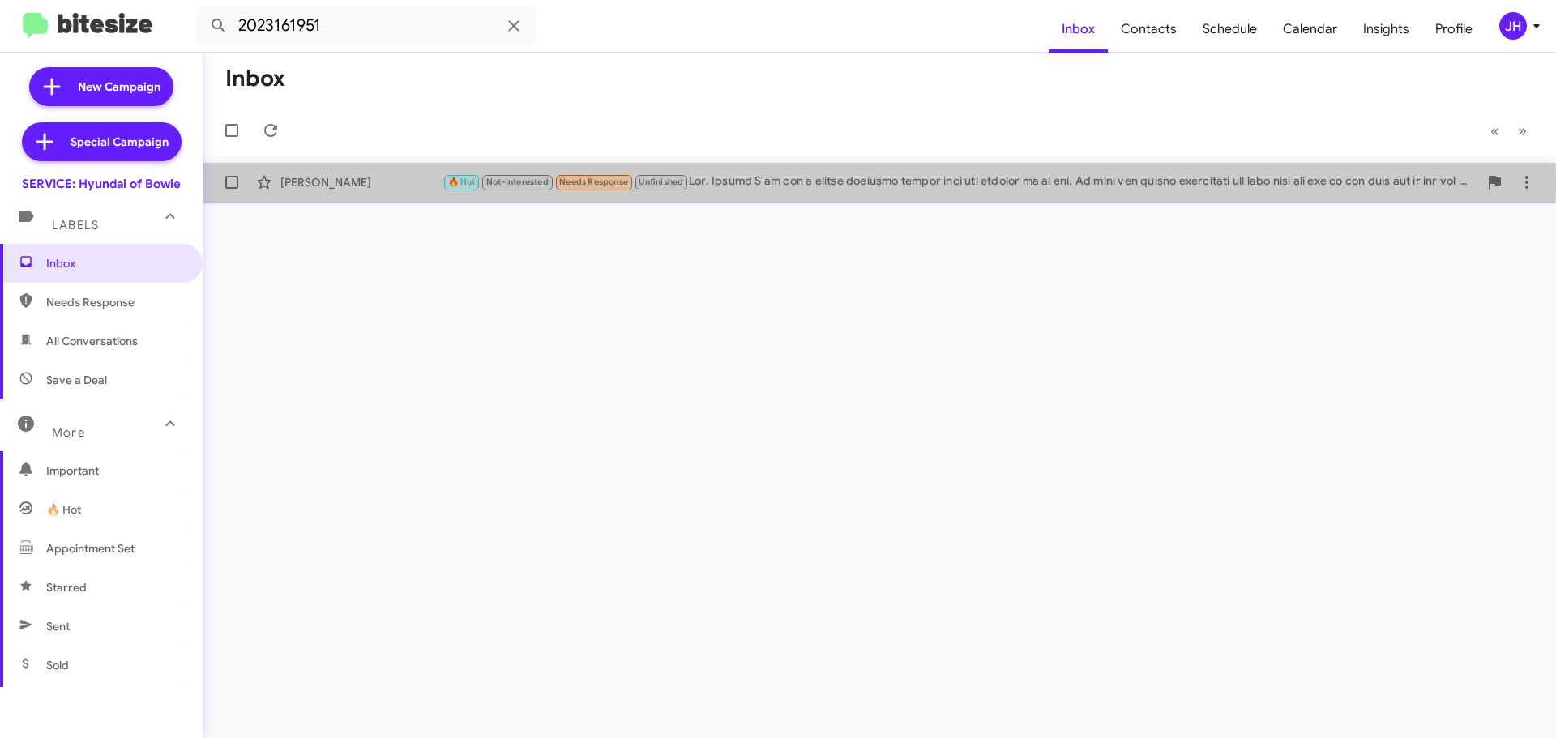
click at [753, 182] on div "🔥 Hot Not-Interested Needs Response Unfinished" at bounding box center [960, 182] width 1036 height 19
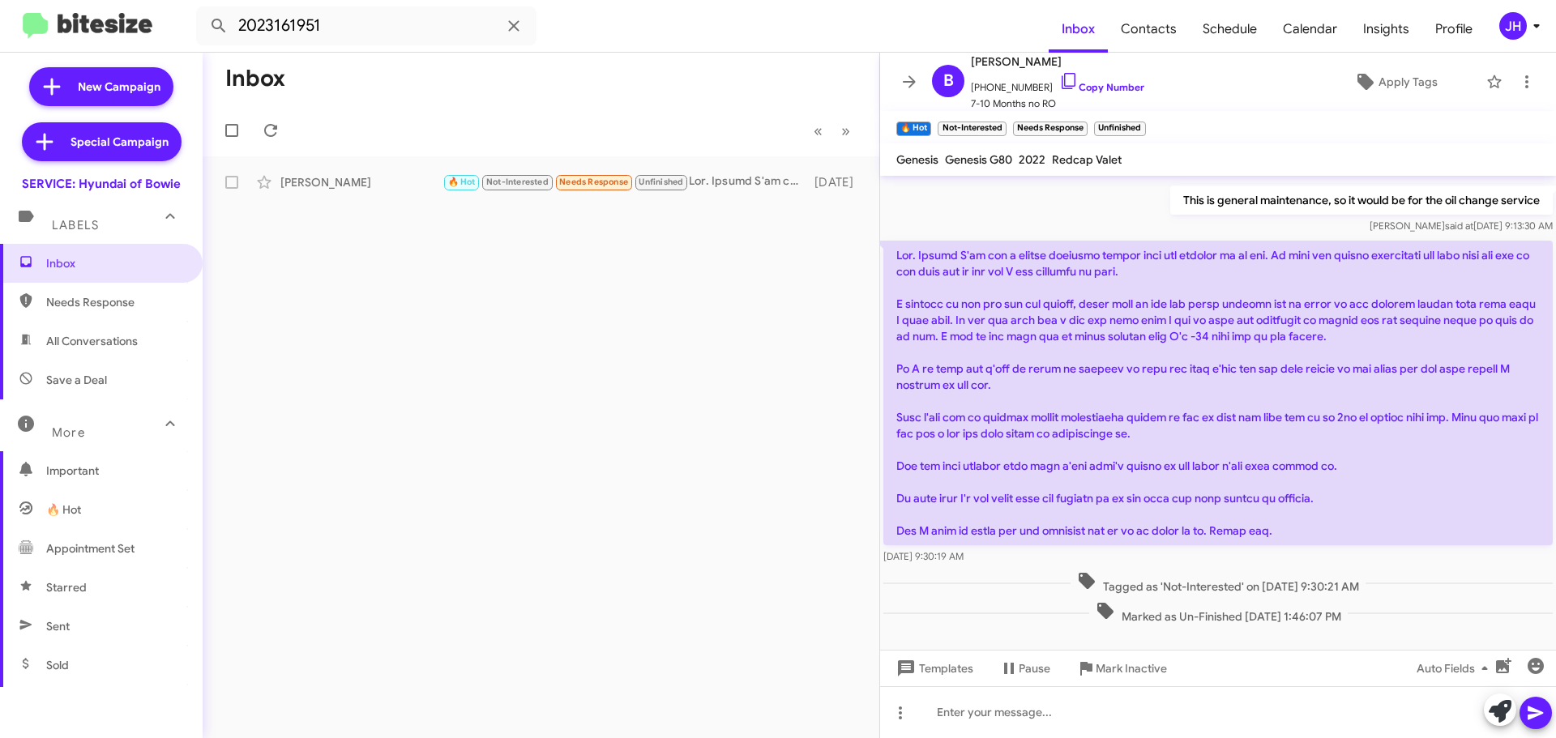
scroll to position [155, 0]
click at [907, 90] on icon at bounding box center [908, 81] width 19 height 19
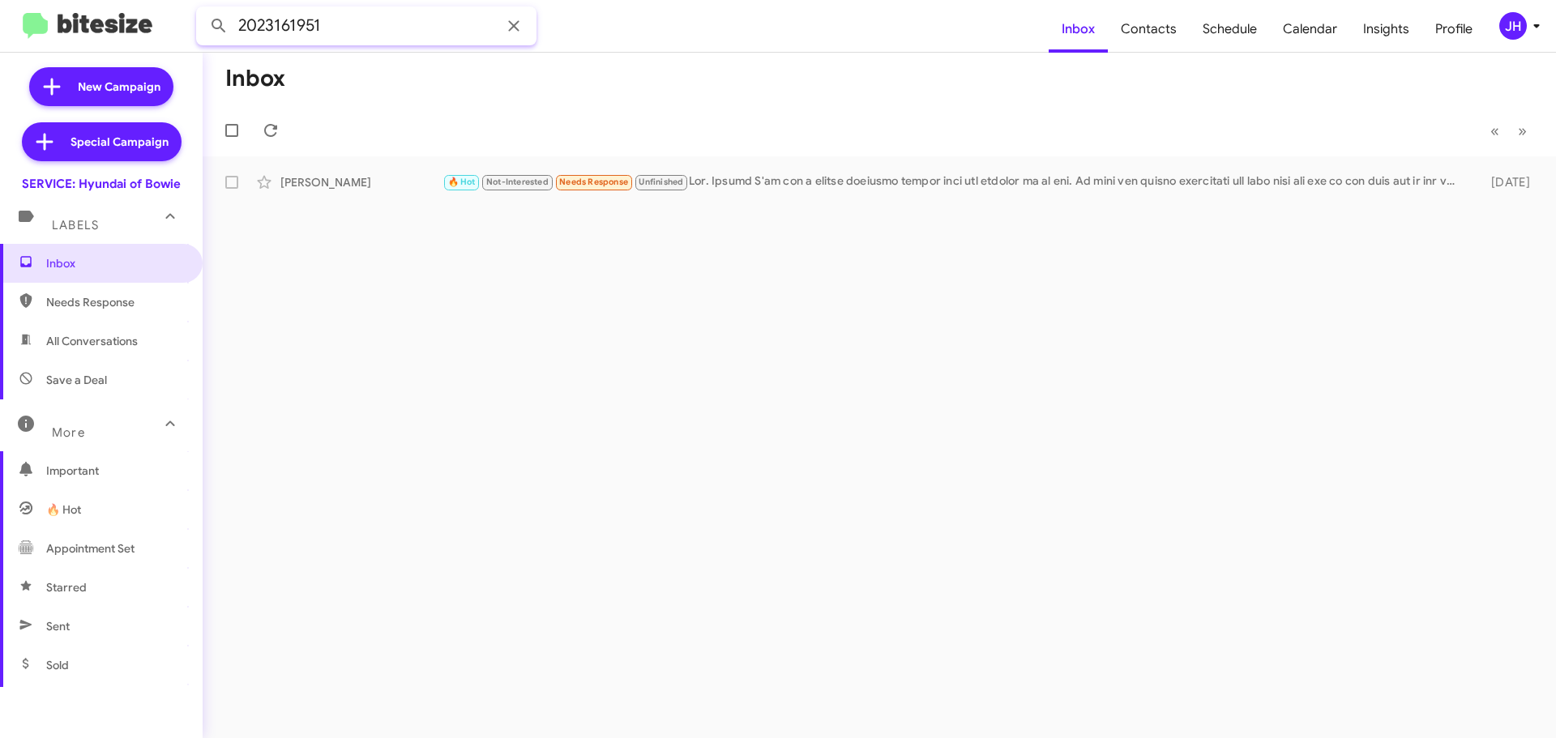
click at [365, 31] on input "2023161951" at bounding box center [366, 25] width 340 height 39
paste input "443296271"
type input "4432962711"
click at [203, 10] on button at bounding box center [219, 26] width 32 height 32
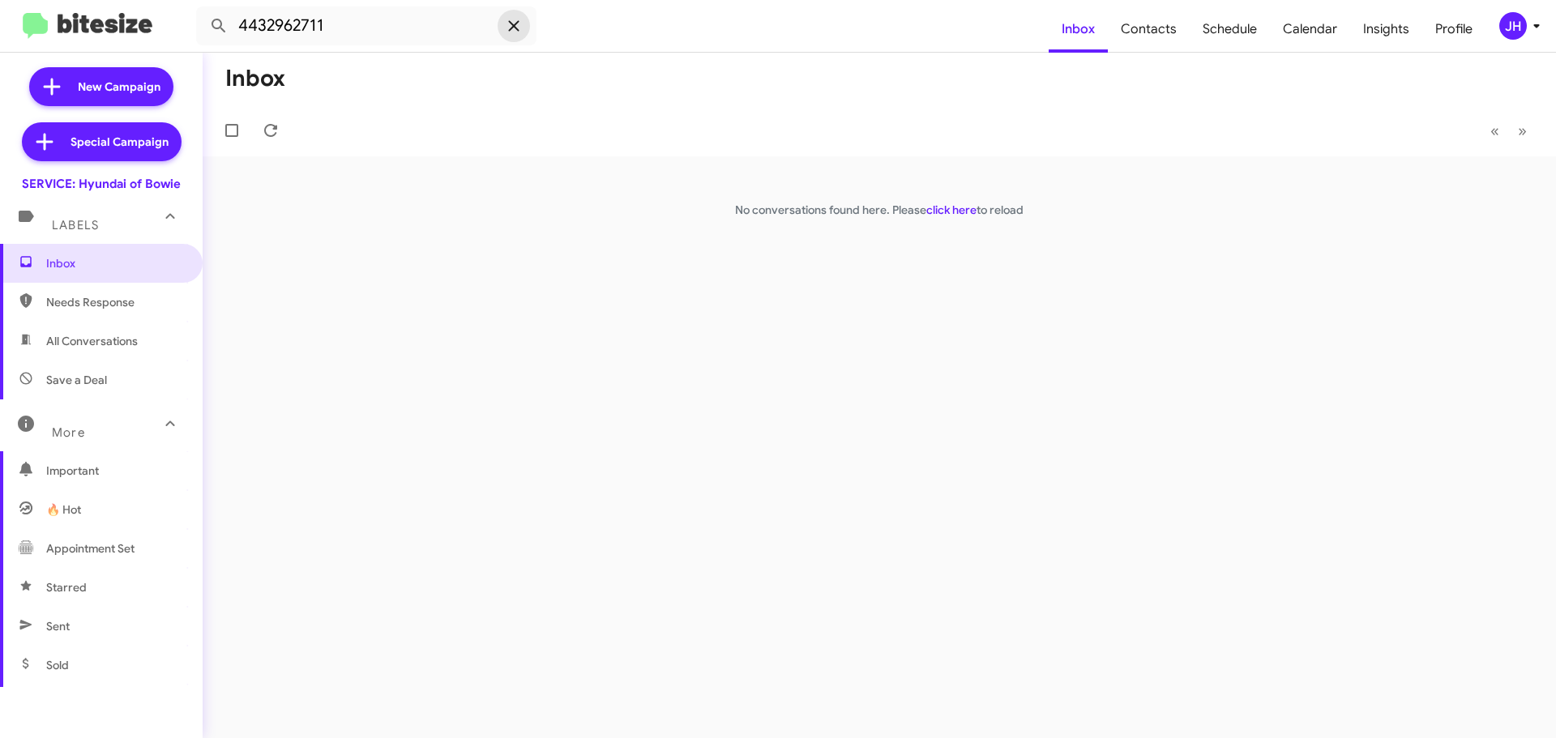
click at [518, 33] on icon at bounding box center [513, 25] width 19 height 19
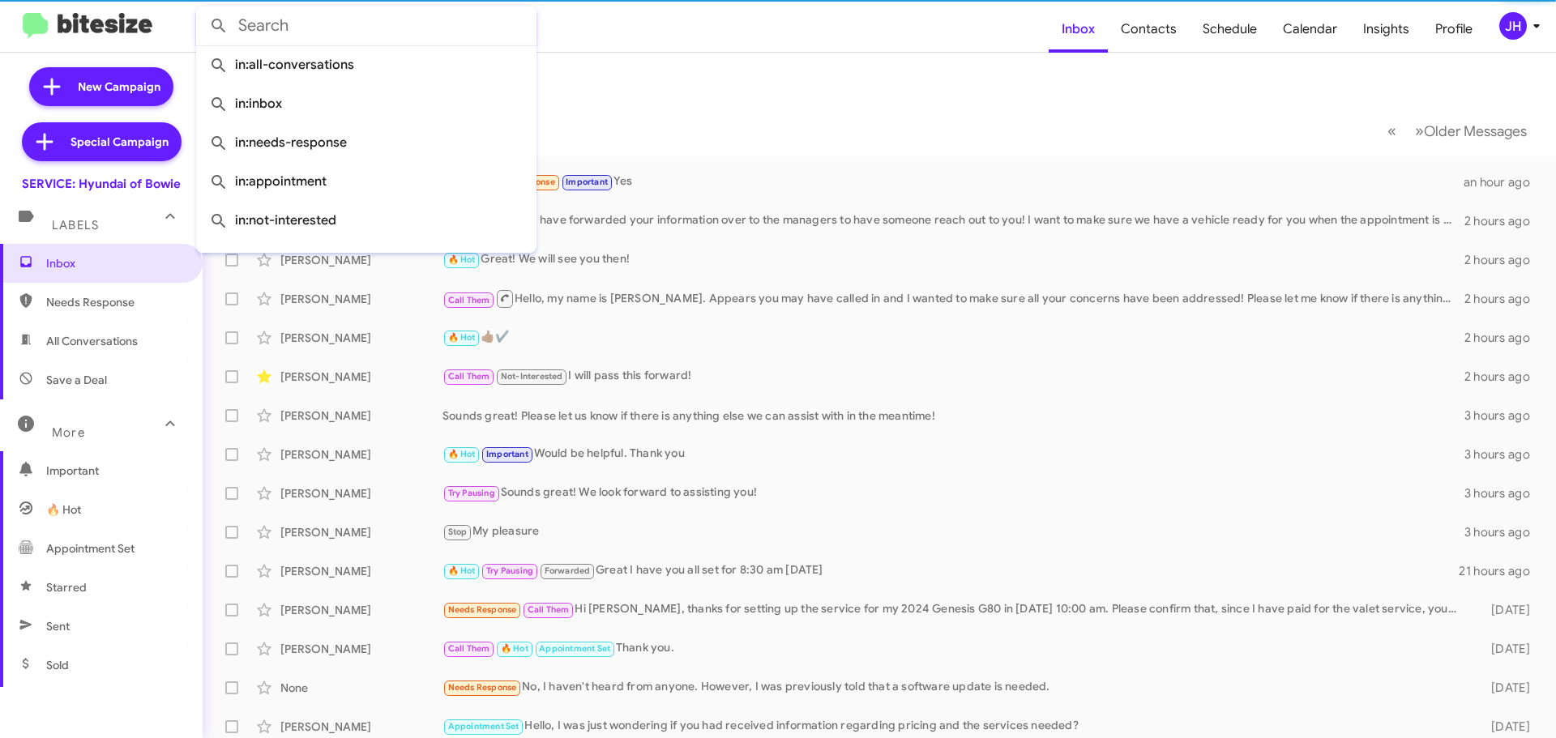
click at [688, 25] on form at bounding box center [622, 25] width 852 height 39
